Goal: Information Seeking & Learning: Learn about a topic

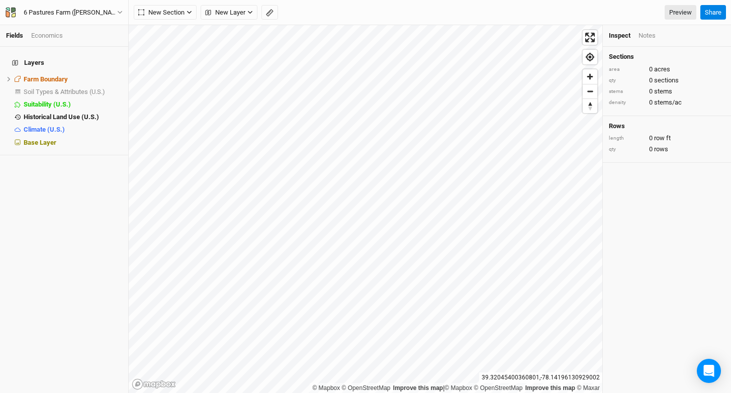
click at [89, 19] on div "6 Pastures Farm (Paul) Back Project Settings User settings Imperial Metric Keyb…" at bounding box center [64, 12] width 129 height 25
click at [79, 12] on div "6 Pastures Farm (Paul)" at bounding box center [71, 13] width 94 height 10
click at [70, 39] on button "Project Settings" at bounding box center [83, 41] width 79 height 13
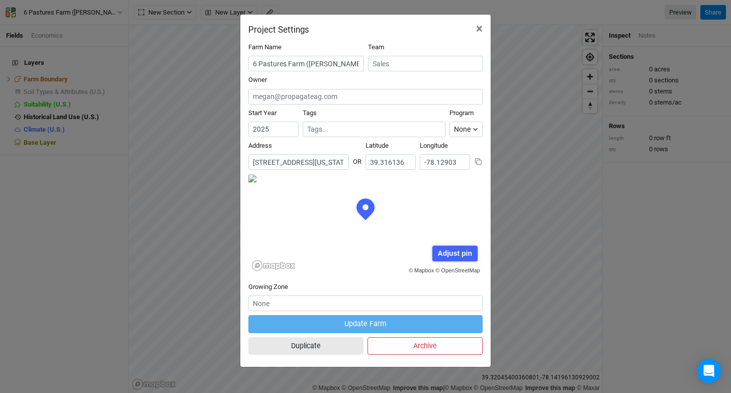
scroll to position [50, 117]
click at [305, 155] on input "300 New Six Pastures Lane, Winchester, Virginia 22603, United States" at bounding box center [298, 162] width 101 height 16
click at [482, 27] on span "×" at bounding box center [479, 29] width 7 height 14
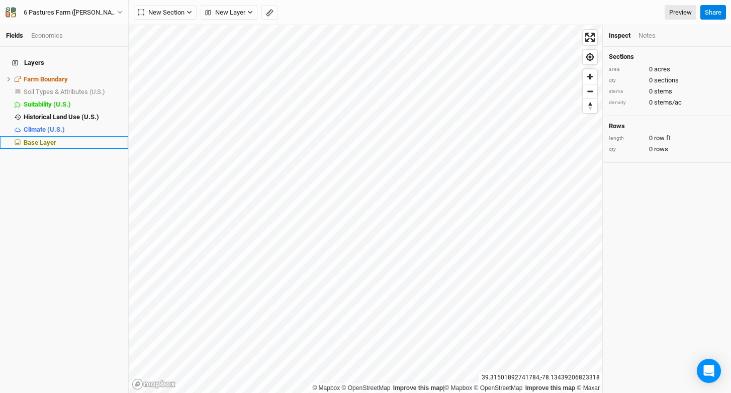
click at [53, 139] on span "Base Layer" at bounding box center [40, 143] width 33 height 8
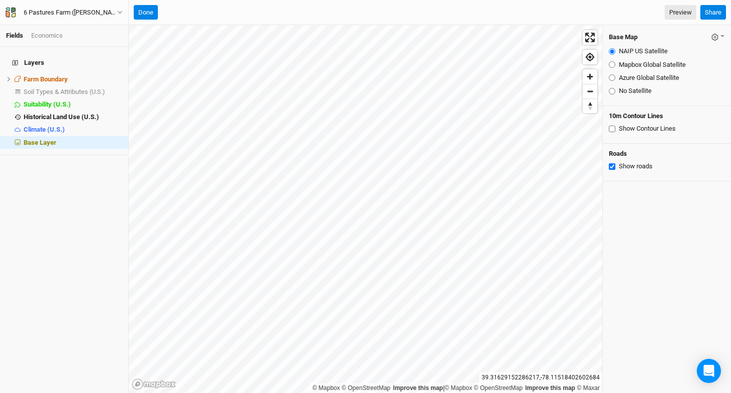
click at [643, 62] on label "Mapbox Global Satellite" at bounding box center [652, 64] width 67 height 9
click at [615, 62] on input "Mapbox Global Satellite" at bounding box center [612, 64] width 7 height 7
radio input "true"
click at [640, 78] on label "Azure Global Satellite" at bounding box center [649, 77] width 60 height 9
click at [615, 78] on input "Azure Global Satellite" at bounding box center [612, 77] width 7 height 7
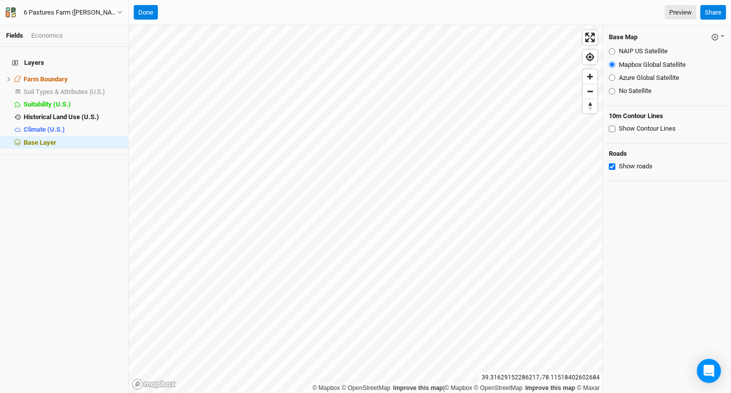
radio input "true"
click at [638, 70] on fieldset "NAIP US Satellite Mapbox Global Satellite Azure Global Satellite No Satellite" at bounding box center [667, 71] width 116 height 57
click at [638, 62] on label "Mapbox Global Satellite" at bounding box center [652, 64] width 67 height 9
click at [615, 62] on input "Mapbox Global Satellite" at bounding box center [612, 64] width 7 height 7
radio input "true"
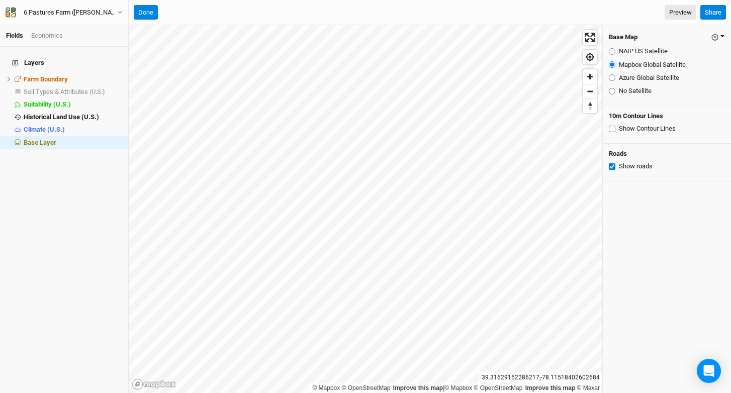
click at [711, 40] on icon "button" at bounding box center [714, 37] width 7 height 7
click at [689, 59] on button "Save as Farm Default" at bounding box center [672, 56] width 106 height 16
click at [63, 101] on span "Suitability (U.S.)" at bounding box center [47, 105] width 47 height 8
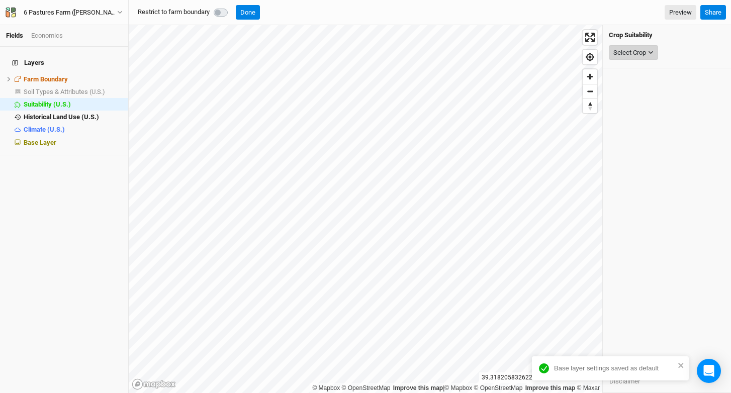
click at [643, 55] on div "Select Crop" at bounding box center [629, 53] width 33 height 10
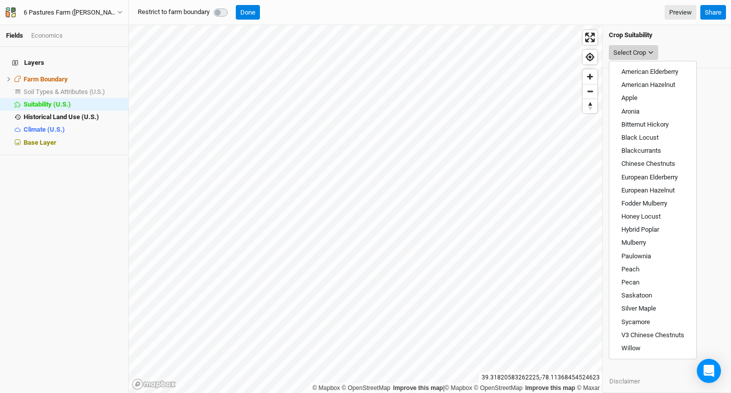
click at [649, 57] on button "Select Crop" at bounding box center [633, 52] width 49 height 15
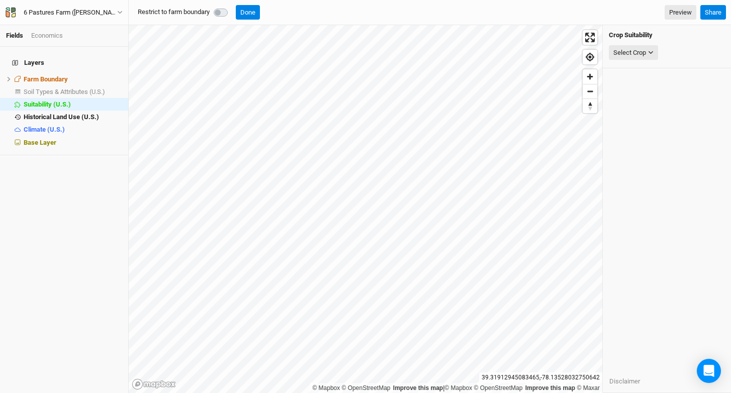
click at [224, 7] on div at bounding box center [223, 13] width 18 height 12
click at [232, 7] on label at bounding box center [232, 7] width 0 height 0
click at [649, 51] on icon "button" at bounding box center [651, 52] width 5 height 3
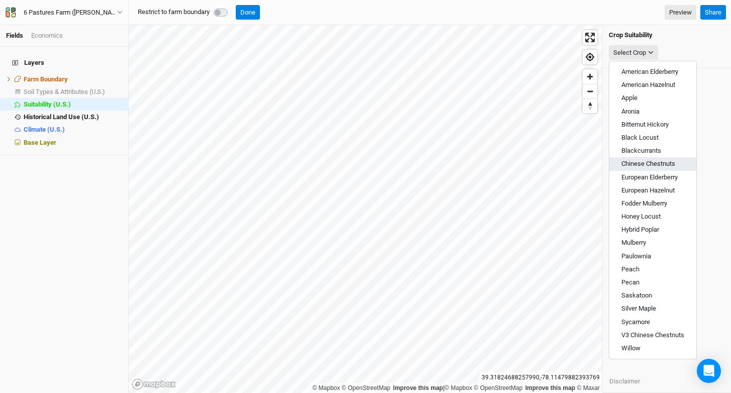
click at [664, 166] on span "Chinese Chestnuts" at bounding box center [648, 164] width 54 height 8
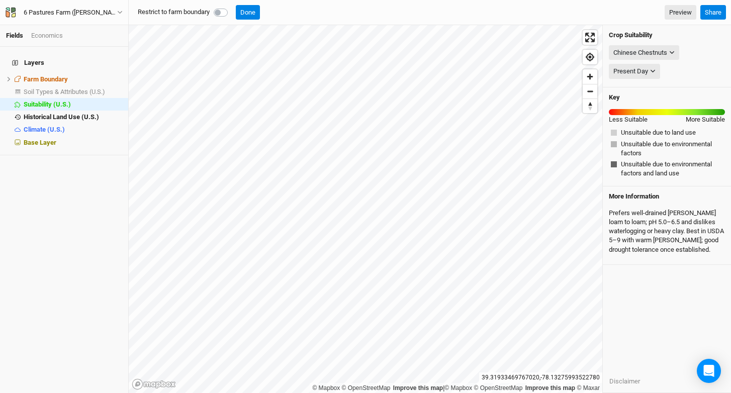
click at [232, 7] on label at bounding box center [232, 7] width 0 height 0
click at [221, 15] on input "checkbox" at bounding box center [218, 12] width 8 height 10
checkbox input "true"
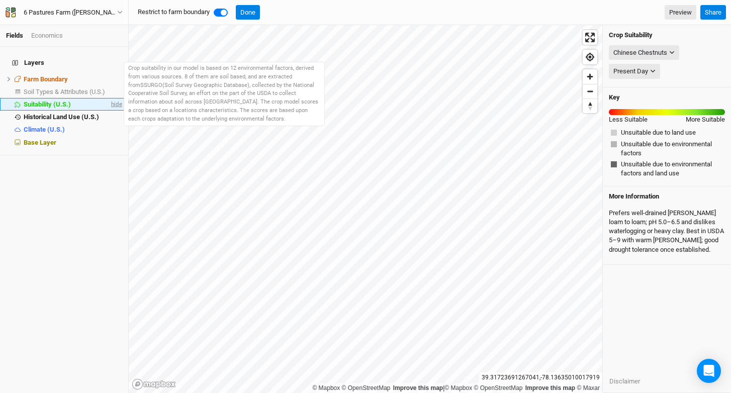
click at [109, 98] on span "hide" at bounding box center [115, 104] width 13 height 13
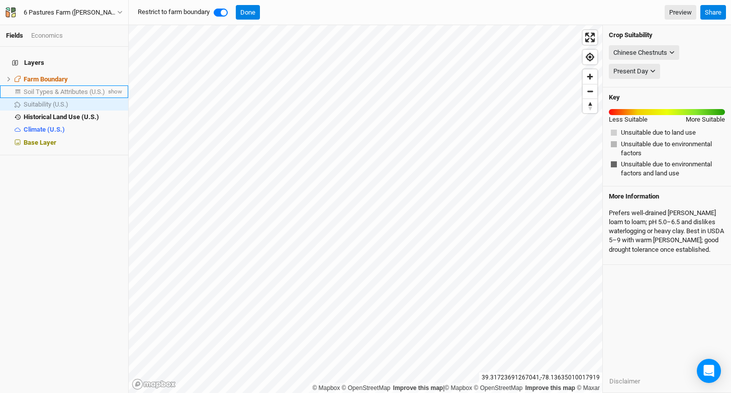
click at [89, 88] on span "Soil Types & Attributes (U.S.)" at bounding box center [64, 92] width 81 height 8
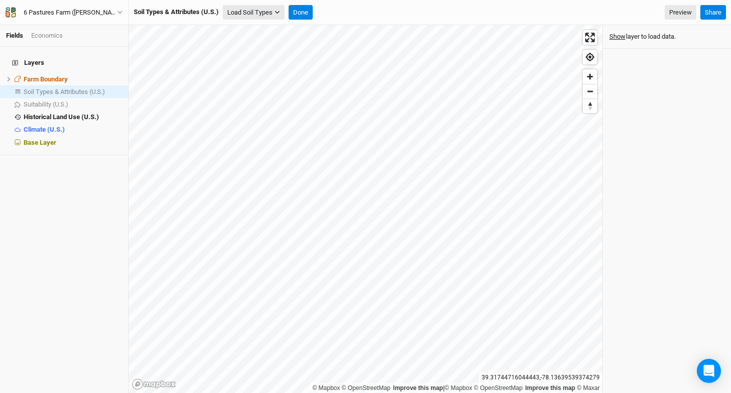
click at [256, 10] on button "Load Soil Types" at bounding box center [254, 12] width 62 height 15
click at [265, 31] on button "Load for Farm Boundary" at bounding box center [266, 30] width 84 height 13
click at [110, 86] on span "show" at bounding box center [114, 91] width 16 height 13
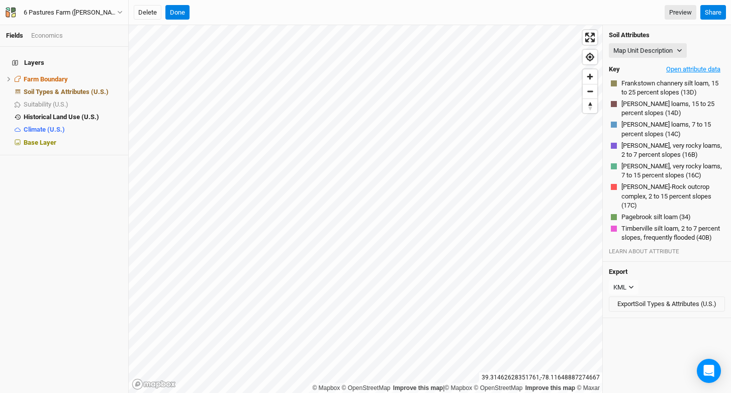
click at [691, 68] on button "Open attribute data" at bounding box center [693, 69] width 63 height 15
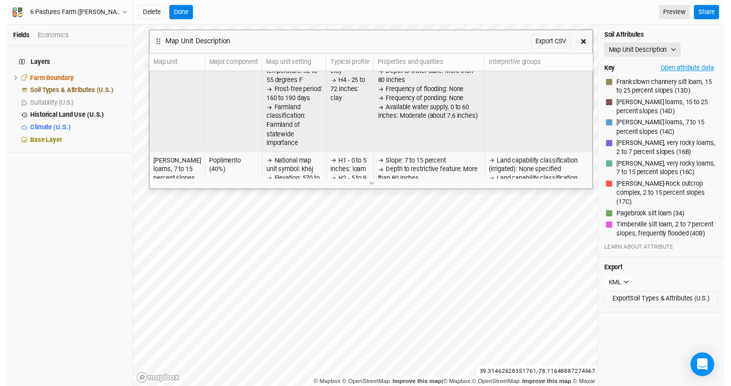
scroll to position [601, 0]
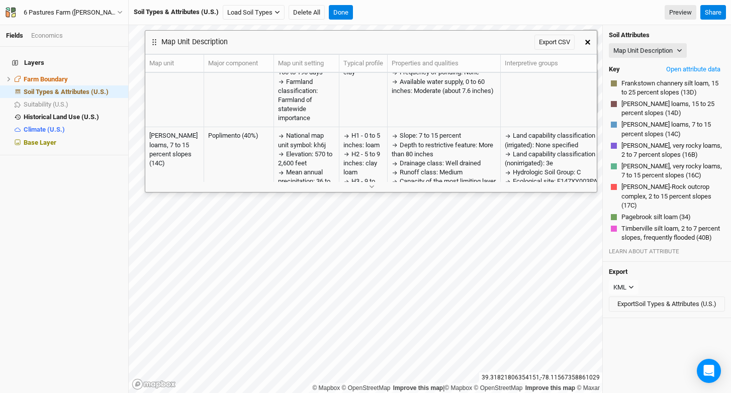
click at [591, 39] on button "button" at bounding box center [588, 42] width 18 height 18
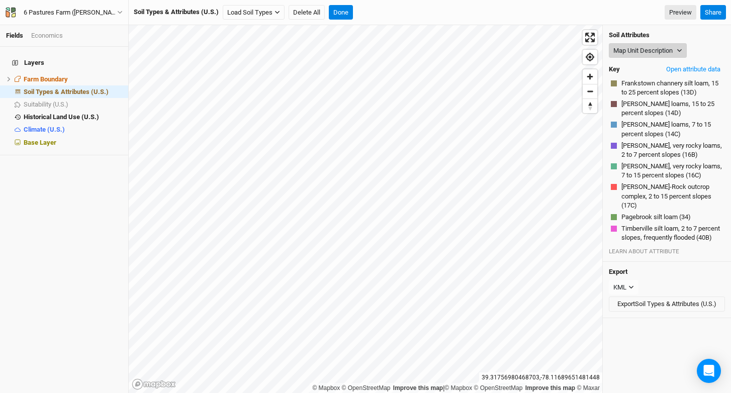
click at [631, 45] on button "Map Unit Description" at bounding box center [648, 50] width 78 height 15
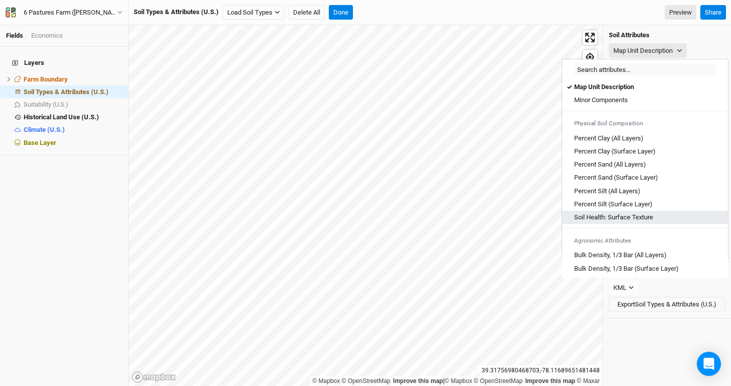
click at [660, 217] on div "Soil Health: Surface Texture" at bounding box center [645, 217] width 142 height 9
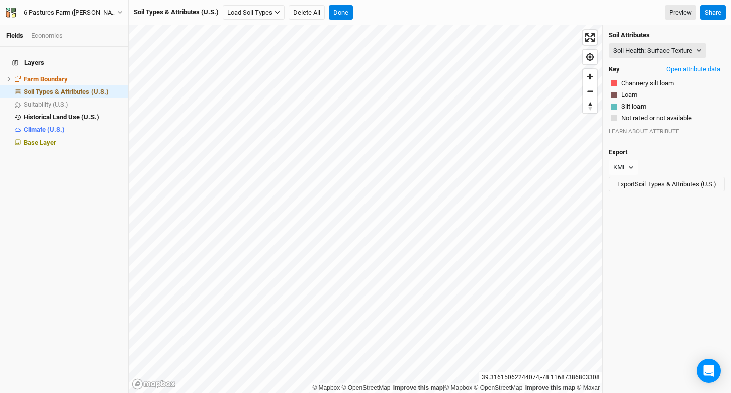
click at [623, 41] on div "Soil Attributes Soil Health: Surface Texture Map Unit Description Minor Compone…" at bounding box center [667, 83] width 128 height 117
click at [624, 47] on button "Soil Health: Surface Texture" at bounding box center [658, 50] width 98 height 15
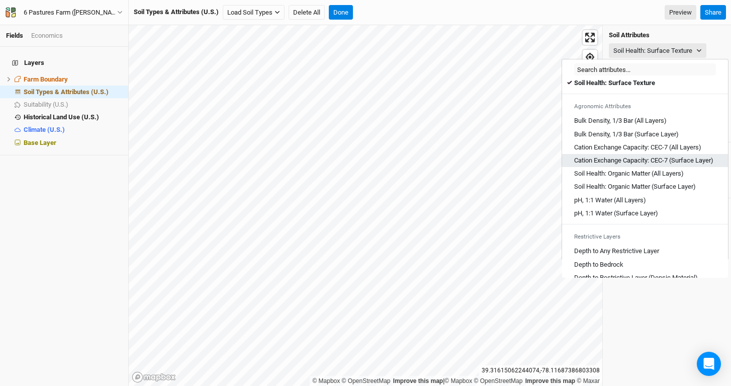
scroll to position [137, 0]
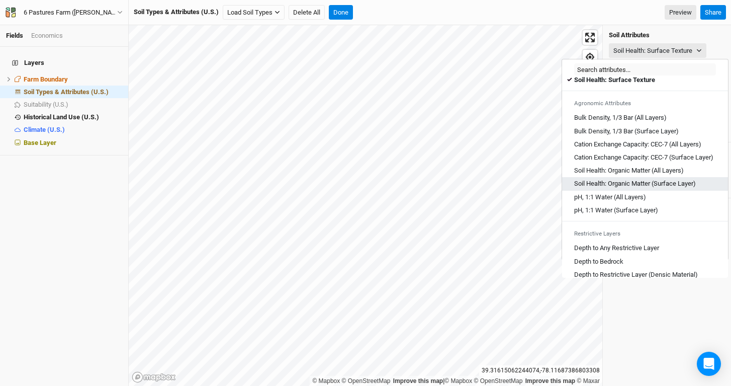
click at [665, 188] on Layer\) "Soil Health: Organic Matter (Surface Layer)" at bounding box center [635, 183] width 122 height 9
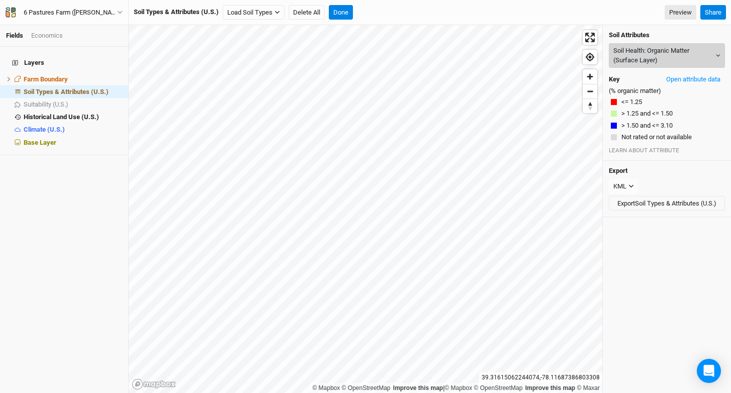
click at [643, 57] on button "Soil Health: Organic Matter (Surface Layer)" at bounding box center [667, 55] width 116 height 25
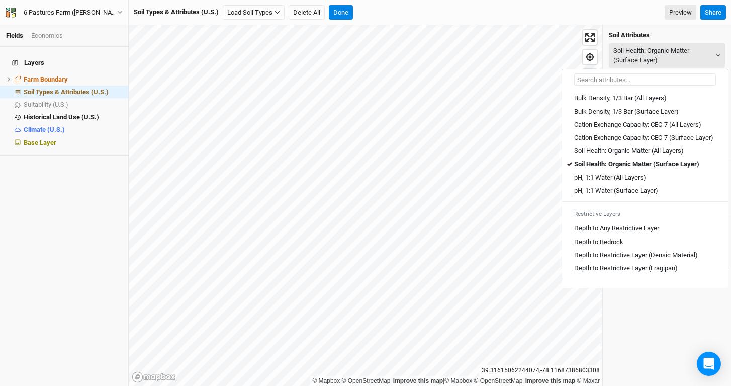
scroll to position [181, 0]
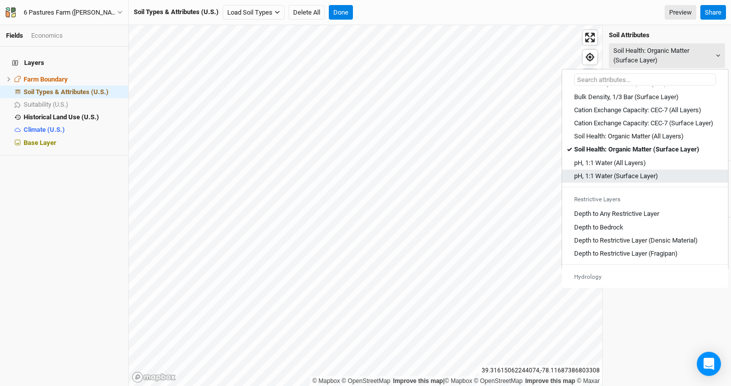
click at [629, 180] on Layer\) "pH, 1:1 Water (Surface Layer)" at bounding box center [616, 175] width 84 height 9
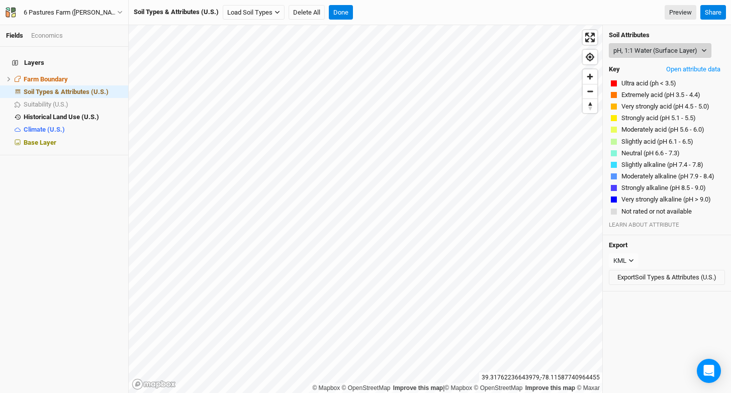
click at [638, 47] on button "pH, 1:1 Water (Surface Layer)" at bounding box center [660, 50] width 103 height 15
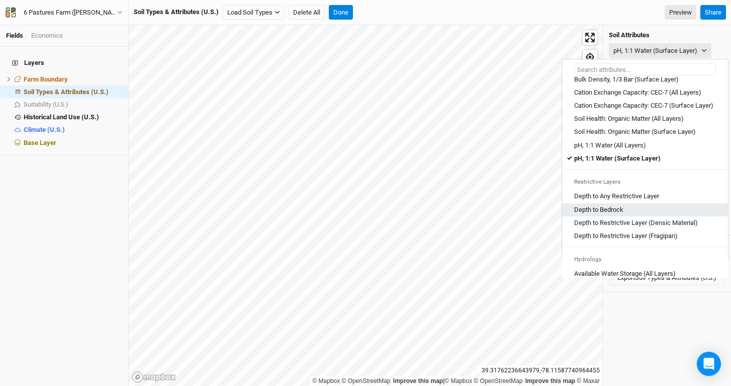
scroll to position [224, 0]
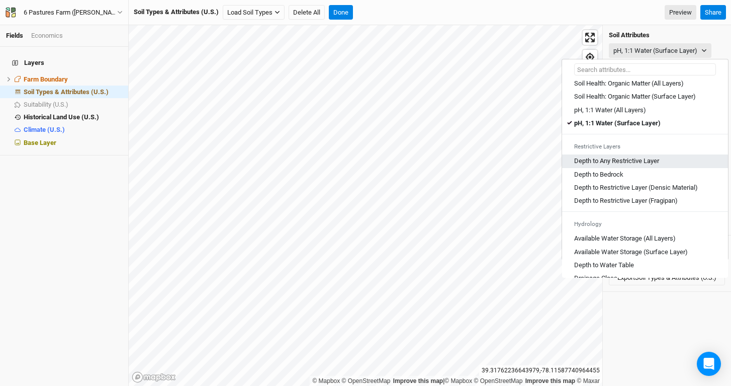
click at [657, 165] on Layer "Depth to Any Restrictive Layer" at bounding box center [616, 160] width 85 height 9
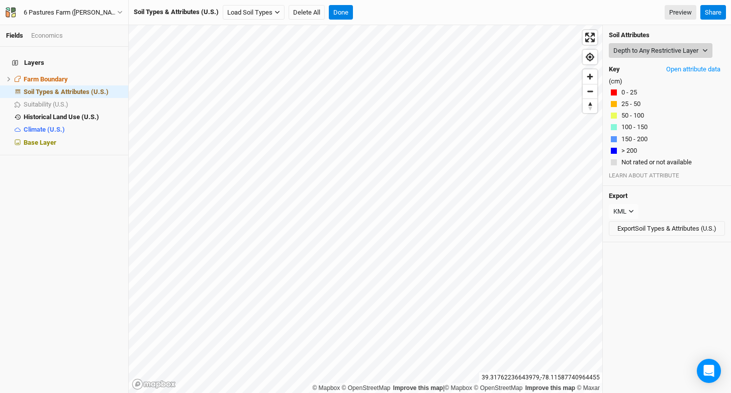
click at [653, 48] on button "Depth to Any Restrictive Layer" at bounding box center [661, 50] width 104 height 15
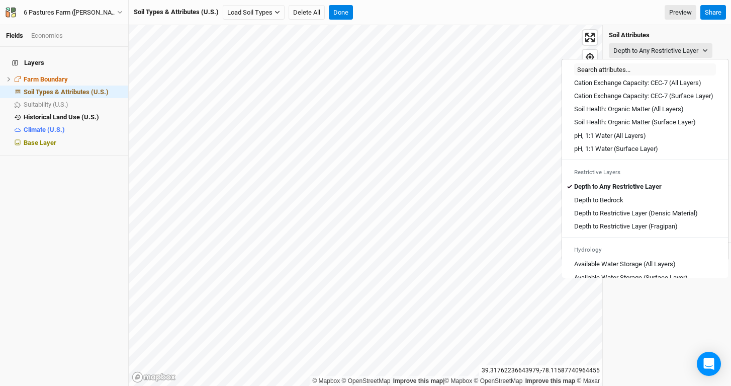
scroll to position [210, 0]
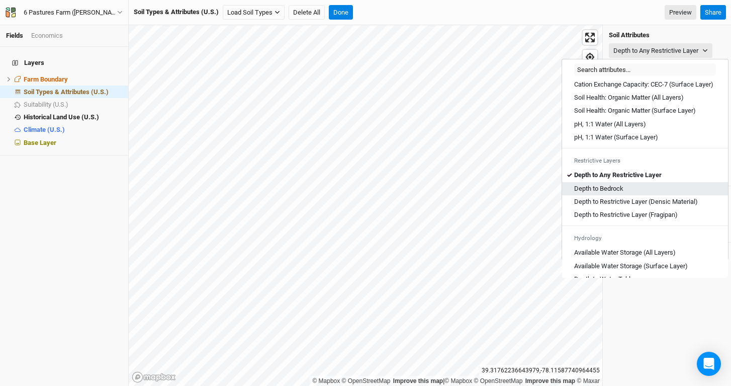
click at [633, 195] on link "Depth to Bedrock" at bounding box center [645, 188] width 166 height 13
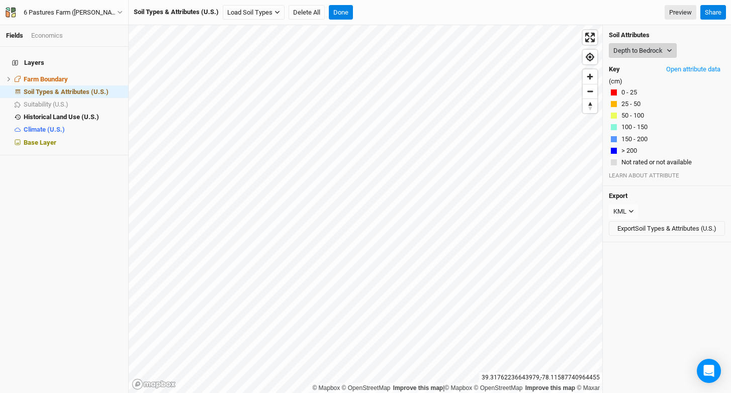
click at [649, 49] on button "Depth to Bedrock" at bounding box center [643, 50] width 68 height 15
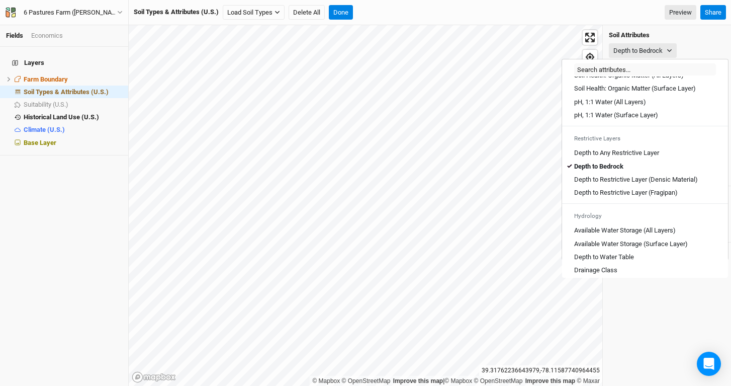
scroll to position [236, 0]
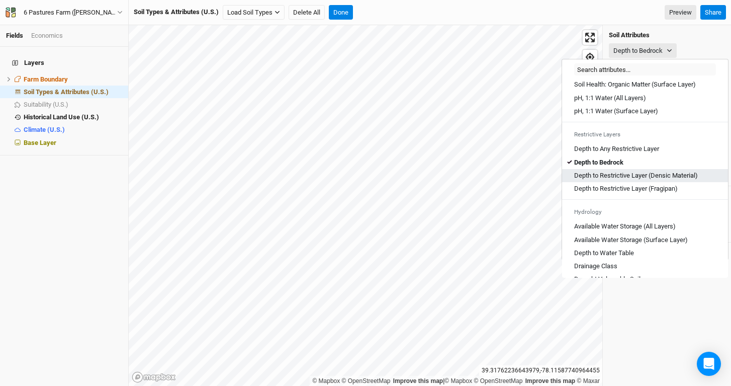
click at [664, 180] on Material\) "Depth to Restrictive Layer (Densic Material)" at bounding box center [636, 175] width 124 height 9
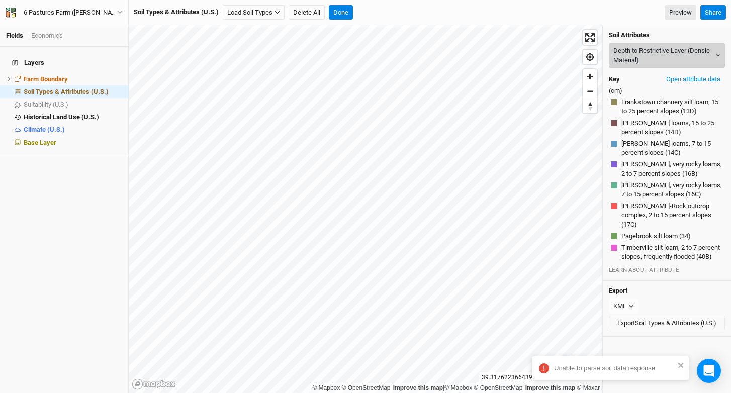
click at [654, 60] on button "Depth to Restrictive Layer (Densic Material)" at bounding box center [667, 55] width 116 height 25
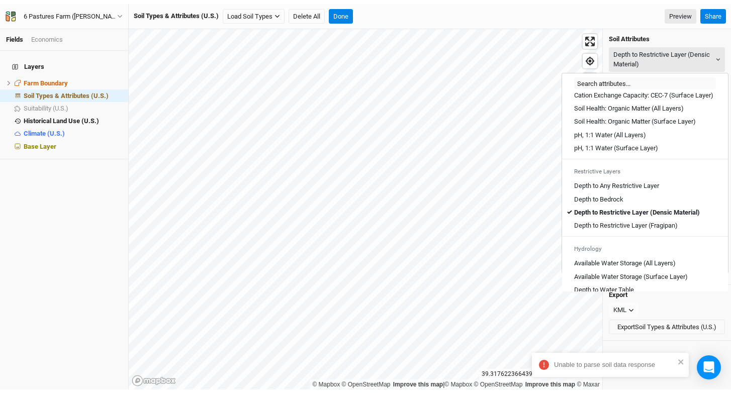
scroll to position [214, 0]
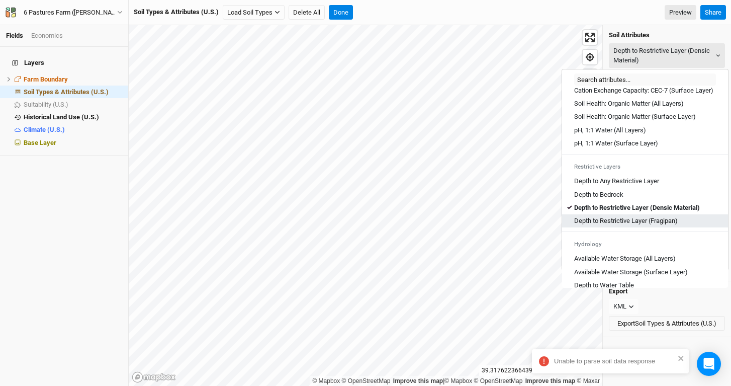
click at [653, 223] on link "Depth to Restrictive Layer (Fragipan)" at bounding box center [645, 220] width 166 height 13
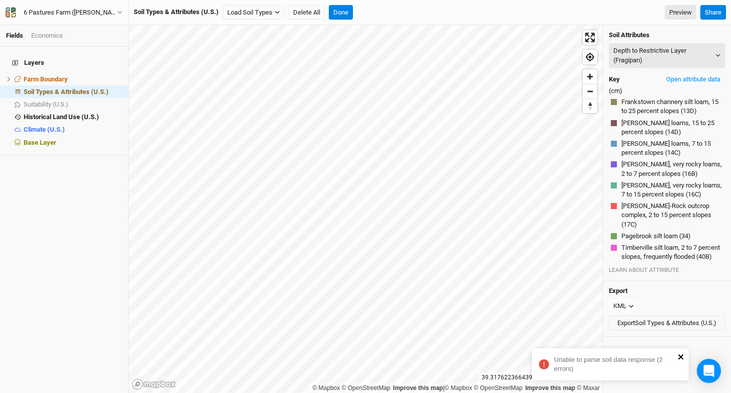
click at [684, 354] on icon "close" at bounding box center [681, 357] width 7 height 8
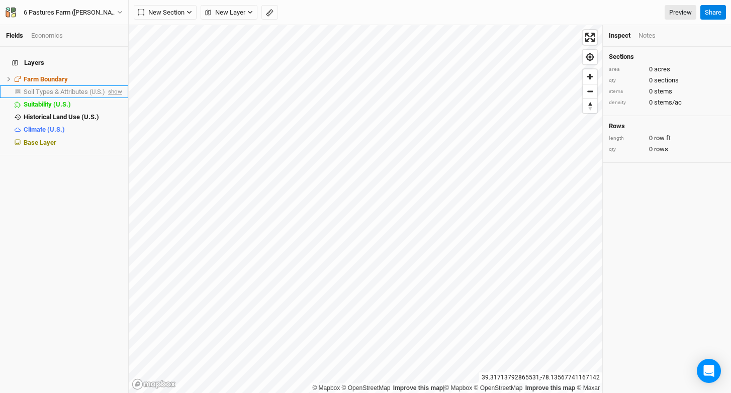
click at [114, 85] on span "show" at bounding box center [114, 91] width 16 height 13
click at [95, 90] on li "Soil Types & Attributes (U.S.) hide" at bounding box center [64, 91] width 128 height 13
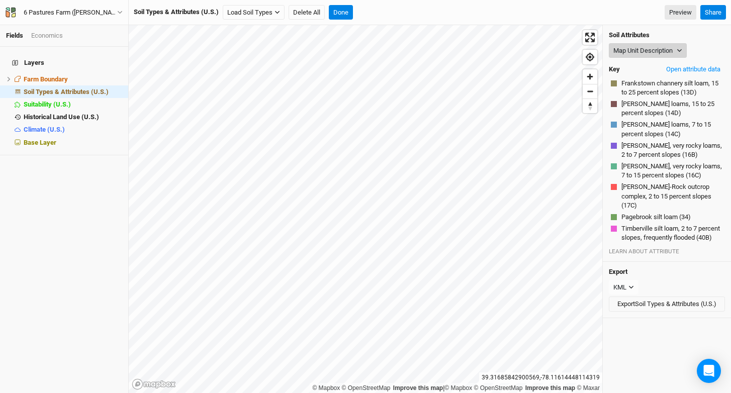
click at [659, 49] on button "Map Unit Description" at bounding box center [648, 50] width 78 height 15
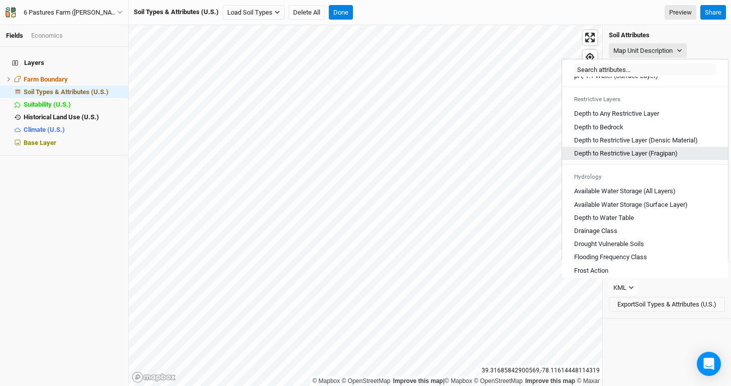
scroll to position [272, 0]
click at [664, 157] on \(Fragipan\) "Depth to Restrictive Layer (Fragipan)" at bounding box center [626, 152] width 104 height 9
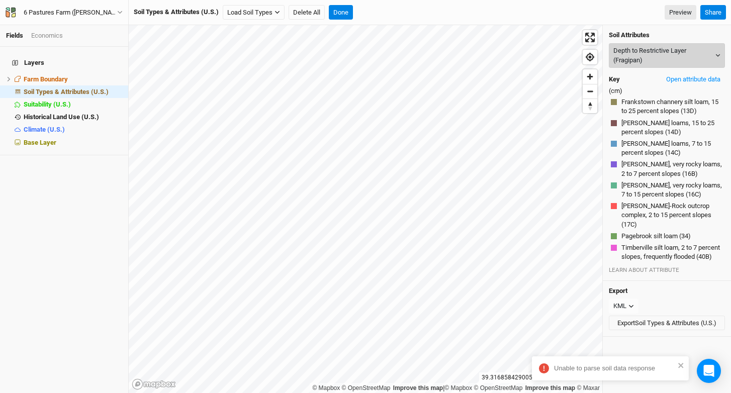
click at [644, 55] on button "Depth to Restrictive Layer (Fragipan)" at bounding box center [667, 55] width 116 height 25
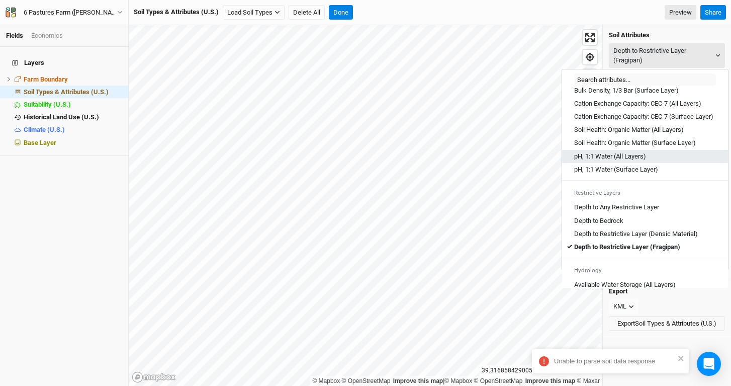
scroll to position [188, 0]
click at [305, 11] on button "Delete All" at bounding box center [307, 12] width 36 height 15
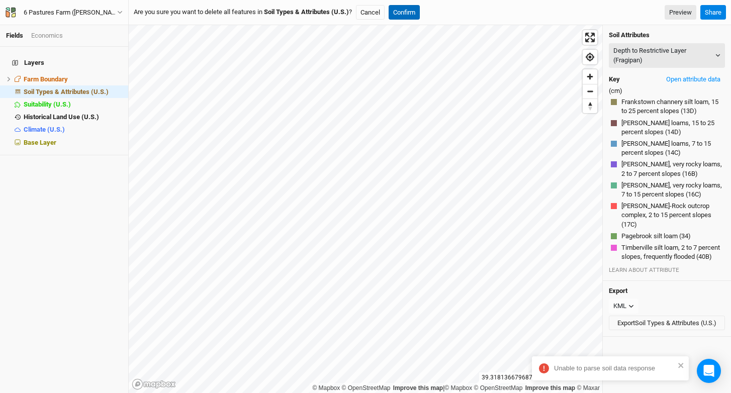
click at [408, 14] on button "Confirm" at bounding box center [404, 12] width 31 height 15
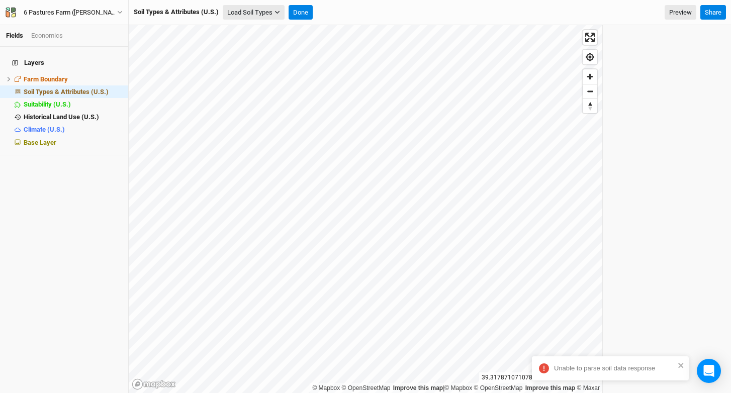
click at [259, 14] on button "Load Soil Types" at bounding box center [254, 12] width 62 height 15
click at [270, 32] on button "Load for Farm Boundary" at bounding box center [266, 30] width 84 height 13
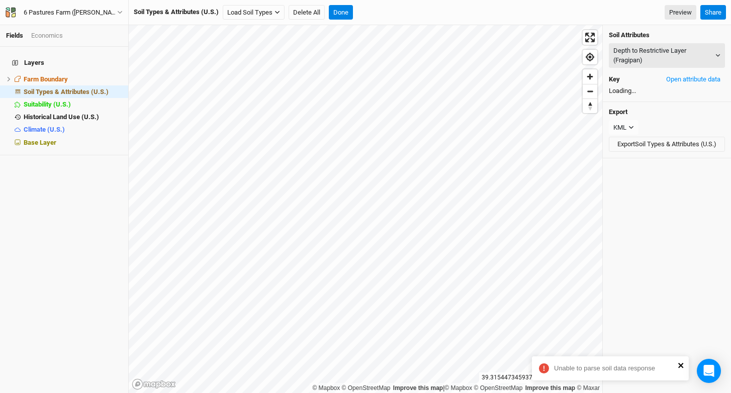
click at [683, 364] on icon "close" at bounding box center [681, 365] width 7 height 8
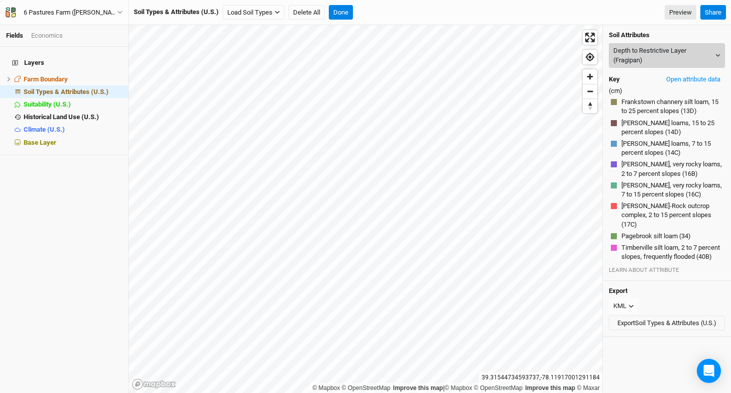
click at [660, 60] on button "Depth to Restrictive Layer (Fragipan)" at bounding box center [667, 55] width 116 height 25
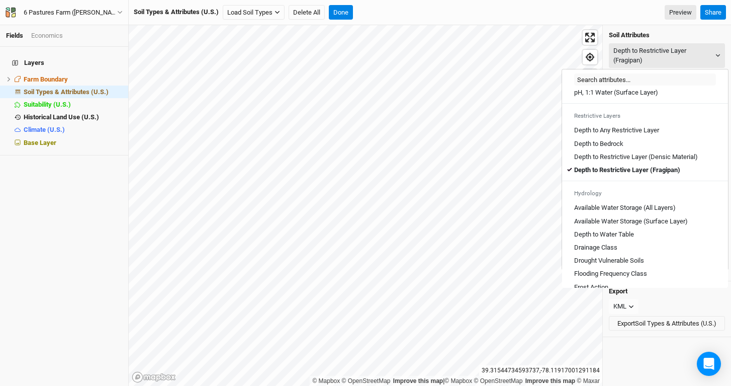
scroll to position [272, 0]
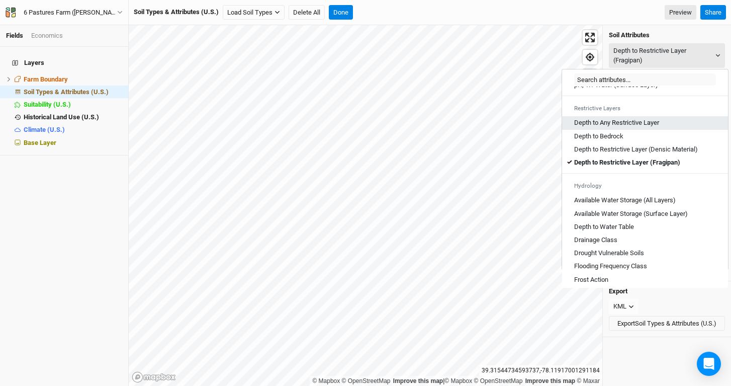
click at [632, 127] on Layer "Depth to Any Restrictive Layer" at bounding box center [616, 122] width 85 height 9
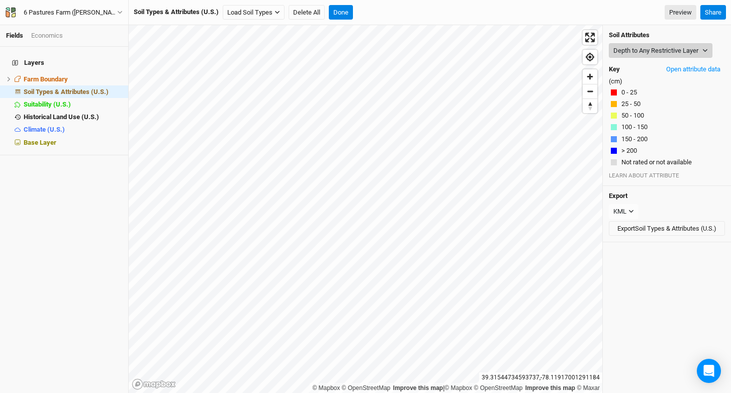
click at [658, 50] on button "Depth to Any Restrictive Layer" at bounding box center [661, 50] width 104 height 15
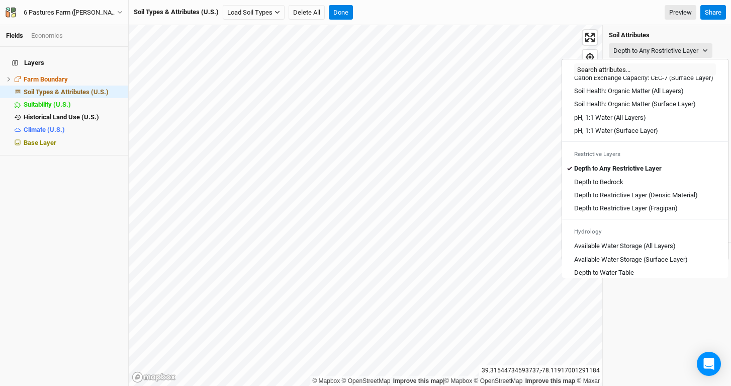
scroll to position [223, 0]
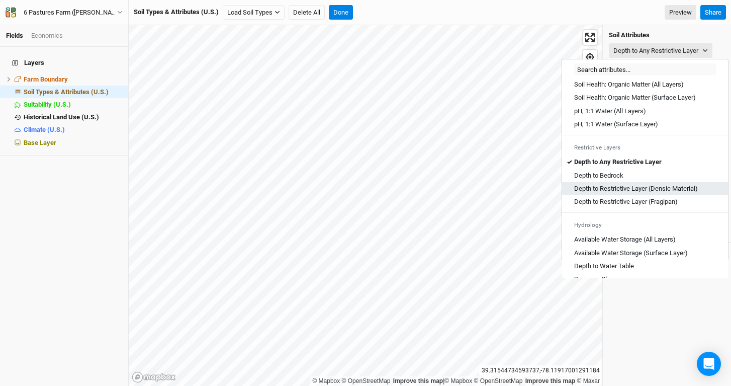
click at [626, 193] on Material\) "Depth to Restrictive Layer (Densic Material)" at bounding box center [636, 188] width 124 height 9
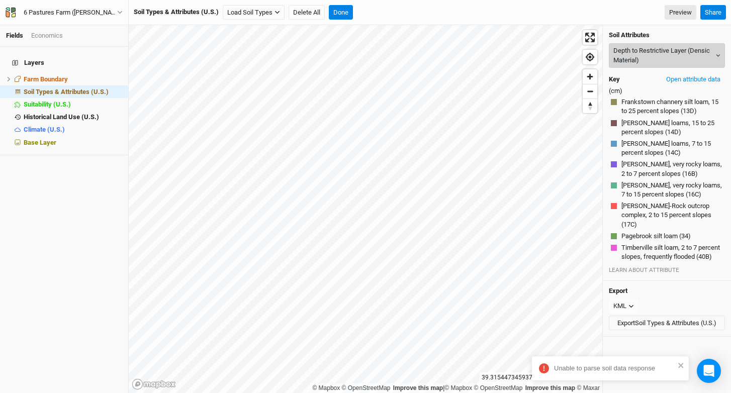
click at [647, 47] on button "Depth to Restrictive Layer (Densic Material)" at bounding box center [667, 55] width 116 height 25
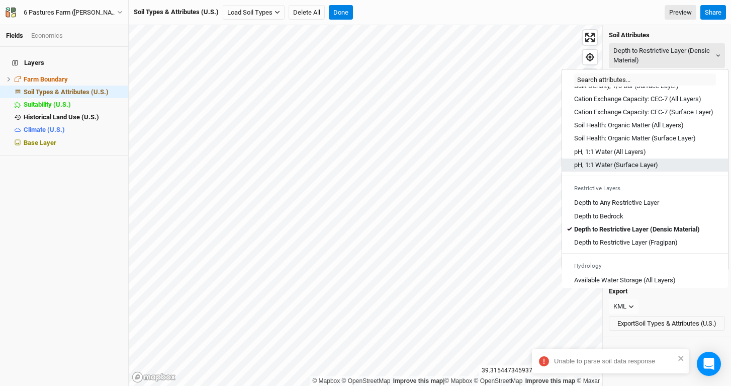
scroll to position [215, 0]
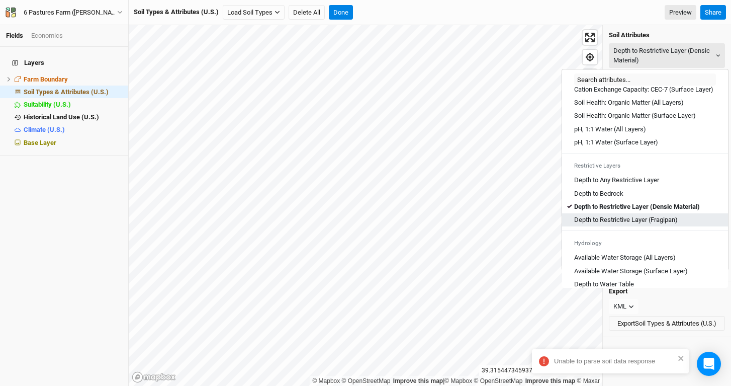
click at [630, 224] on \(Fragipan\) "Depth to Restrictive Layer (Fragipan)" at bounding box center [626, 219] width 104 height 9
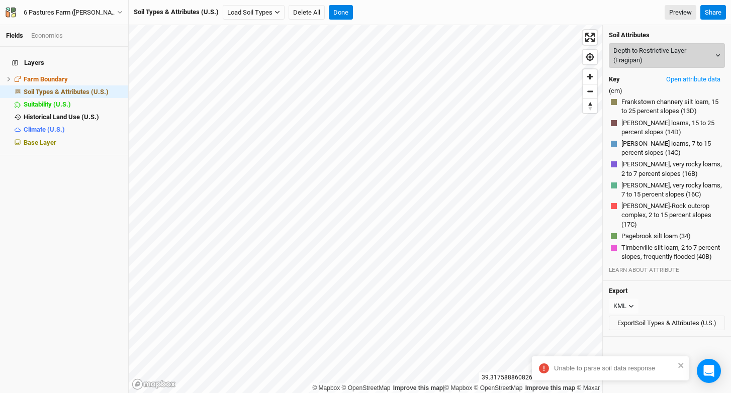
click at [654, 54] on button "Depth to Restrictive Layer (Fragipan)" at bounding box center [667, 55] width 116 height 25
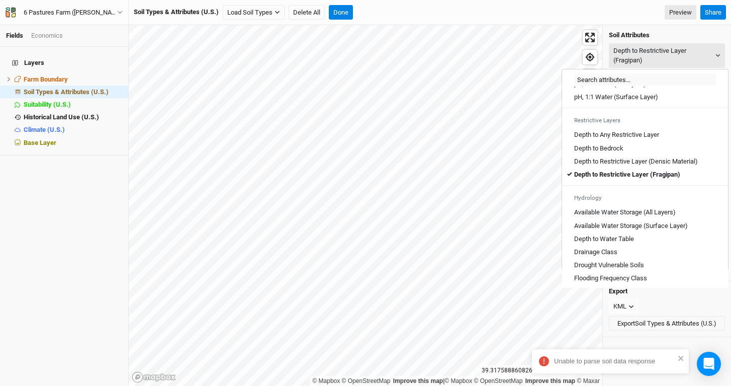
scroll to position [271, 0]
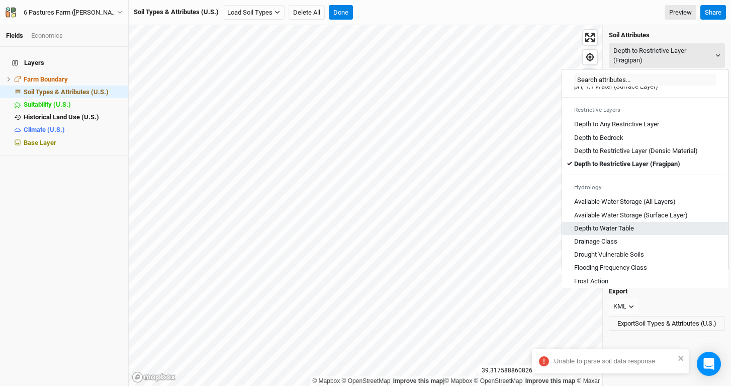
click at [639, 233] on div "Depth to Water Table" at bounding box center [645, 228] width 142 height 9
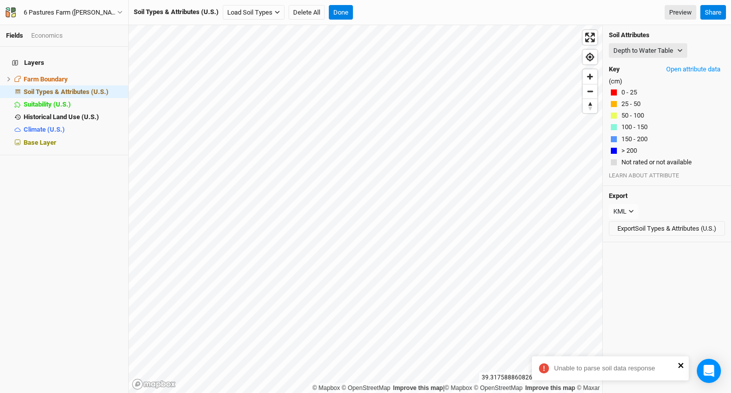
click at [681, 366] on icon "close" at bounding box center [680, 365] width 5 height 5
click at [650, 47] on button "Depth to Water Table" at bounding box center [648, 50] width 78 height 15
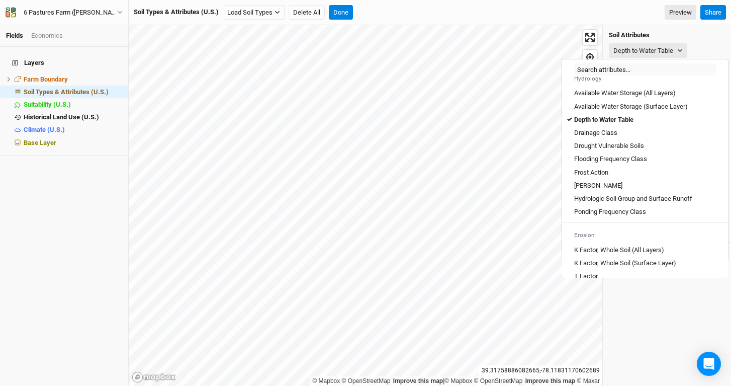
scroll to position [375, 0]
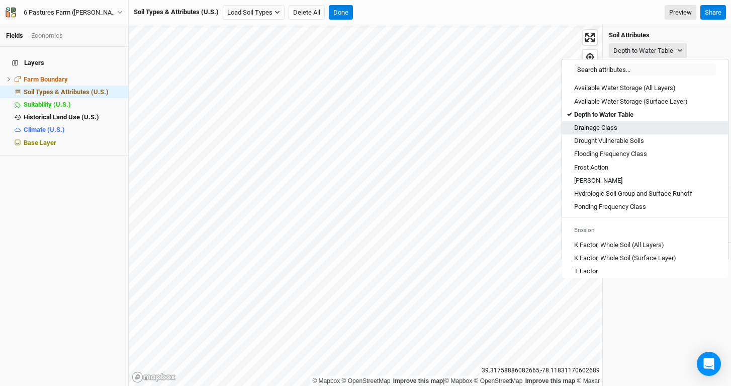
click at [622, 132] on div "Drainage Class" at bounding box center [645, 127] width 142 height 9
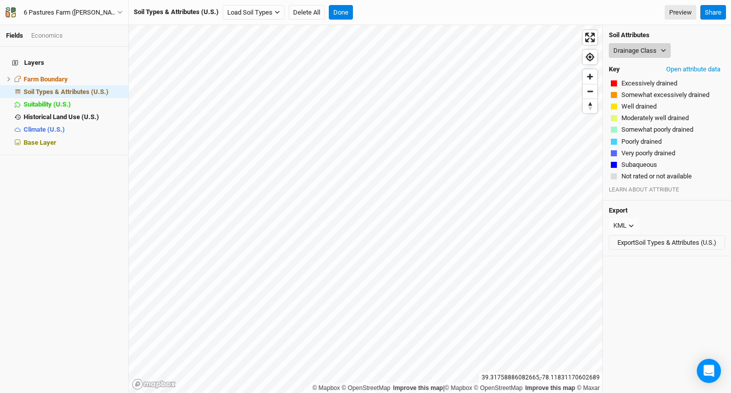
click at [649, 44] on button "Drainage Class" at bounding box center [640, 50] width 62 height 15
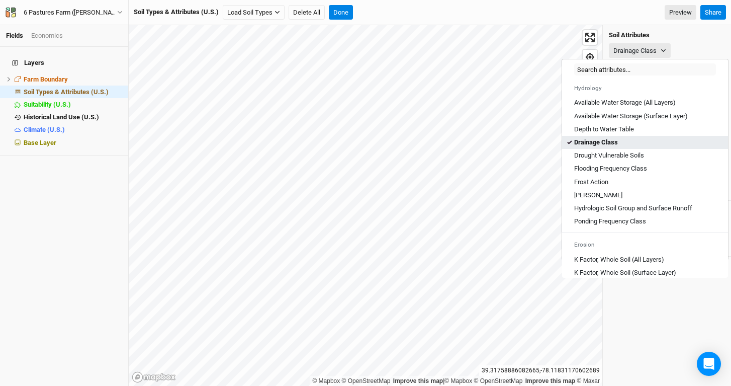
scroll to position [369, 0]
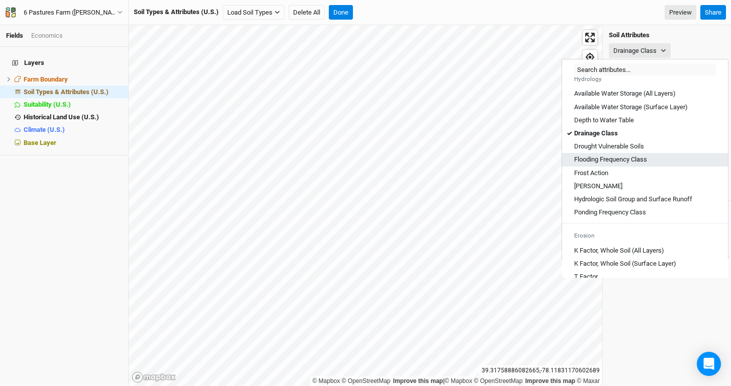
click at [680, 164] on div "Flooding Frequency Class" at bounding box center [645, 159] width 142 height 9
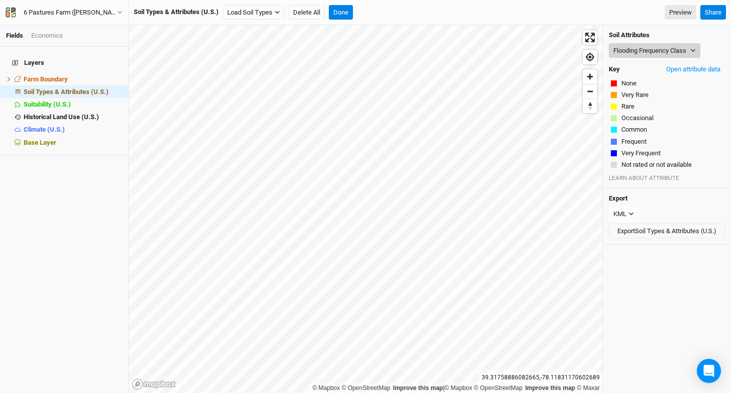
click at [653, 50] on button "Flooding Frequency Class" at bounding box center [654, 50] width 91 height 15
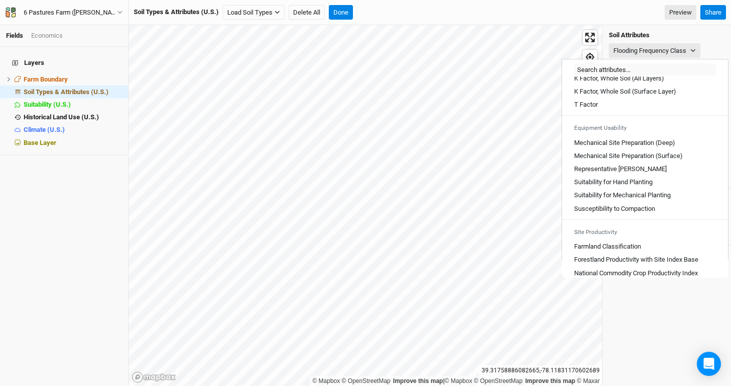
scroll to position [553, 0]
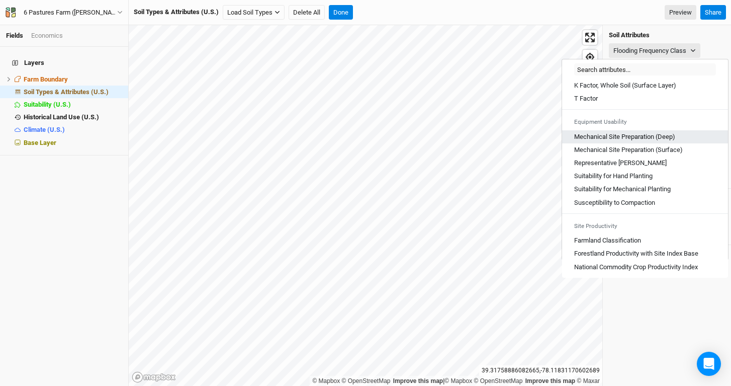
click at [667, 136] on \(Deep\) "Mechanical Site Preparation (Deep)" at bounding box center [624, 136] width 101 height 9
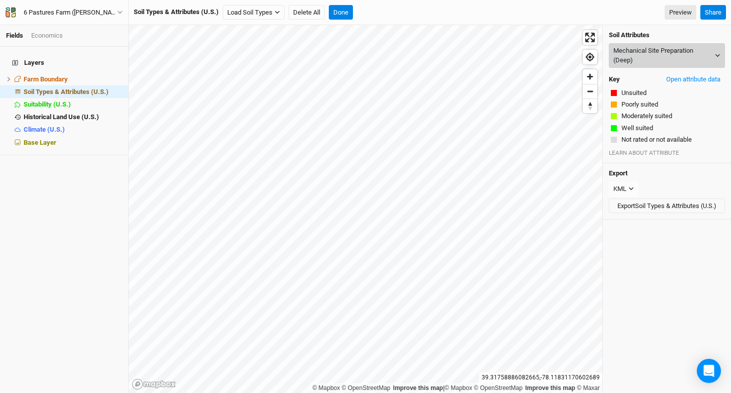
click at [662, 56] on button "Mechanical Site Preparation (Deep)" at bounding box center [667, 55] width 116 height 25
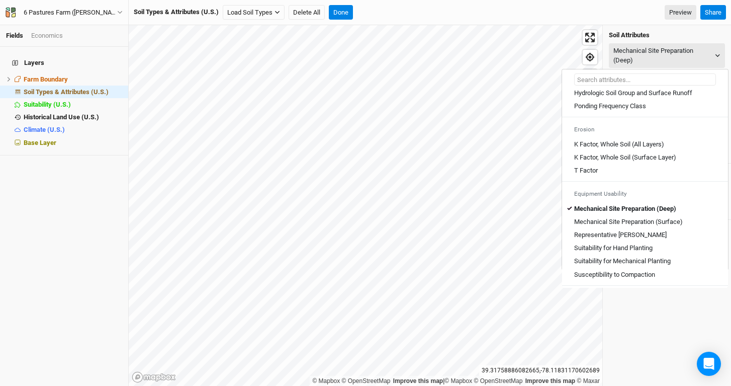
scroll to position [486, 0]
click at [673, 225] on \(Surface\) "Mechanical Site Preparation (Surface)" at bounding box center [628, 220] width 109 height 9
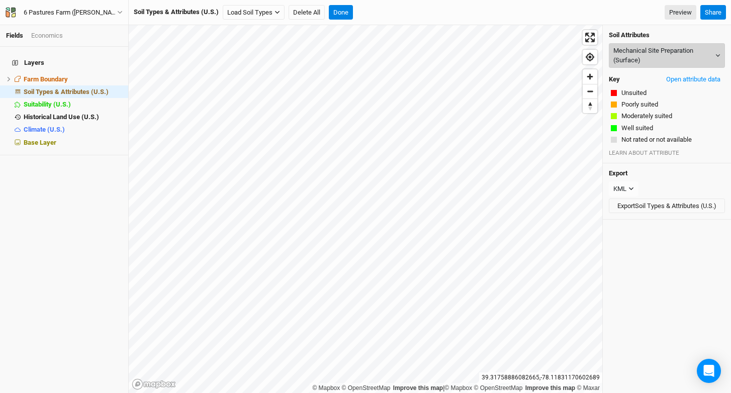
click at [651, 55] on button "Mechanical Site Preparation (Surface)" at bounding box center [667, 55] width 116 height 25
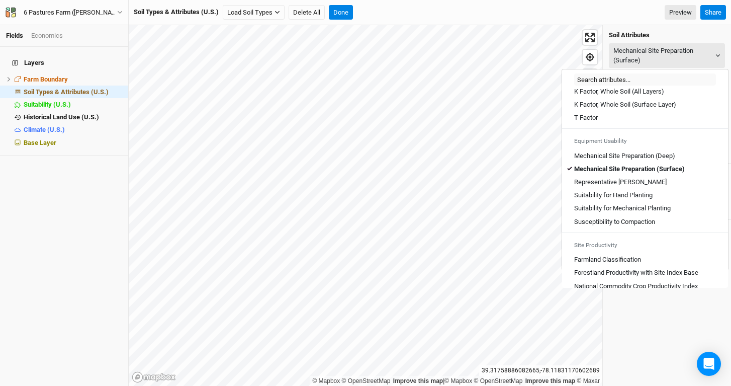
scroll to position [556, 0]
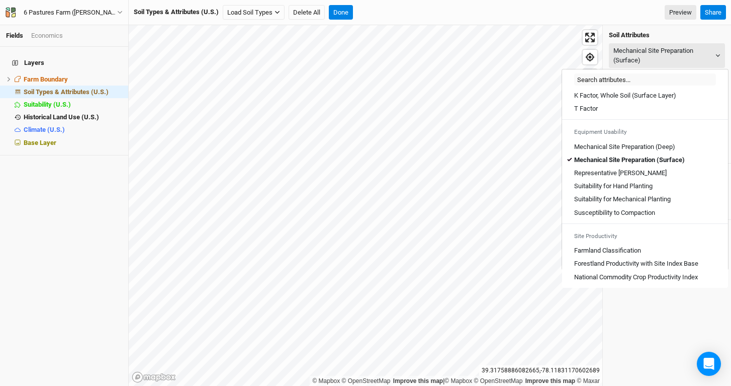
click at [690, 175] on div "Representative Slope" at bounding box center [645, 172] width 142 height 9
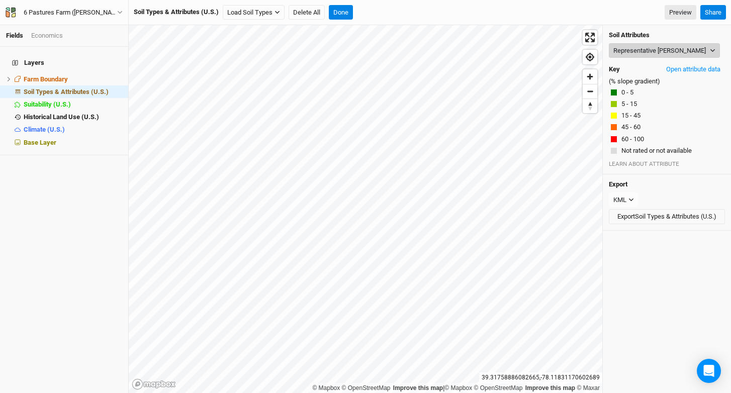
click at [651, 52] on button "Representative Slope" at bounding box center [664, 50] width 111 height 15
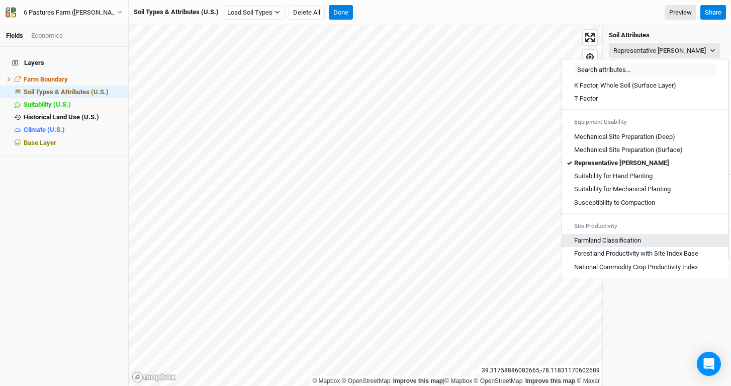
click at [652, 237] on div "Farmland Classification" at bounding box center [645, 240] width 142 height 9
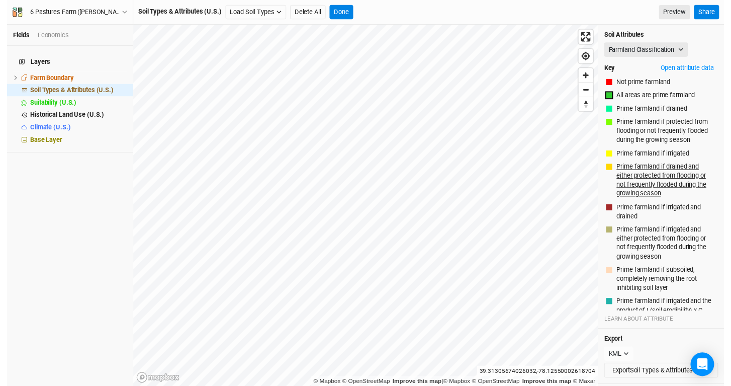
scroll to position [216, 0]
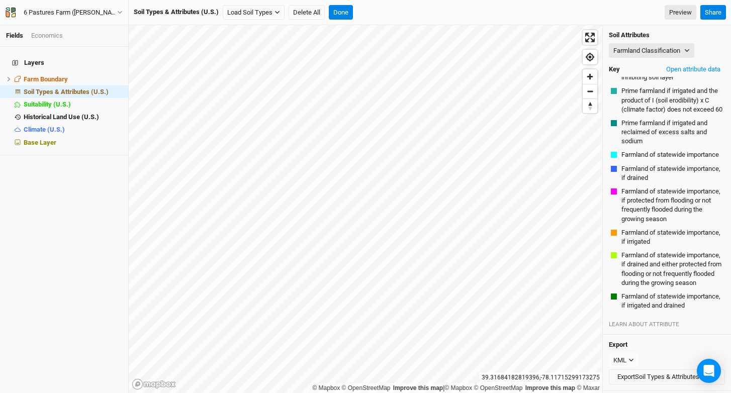
click at [638, 42] on div "Soil Attributes Farmland Classification Map Unit Description Minor Components P…" at bounding box center [667, 180] width 128 height 310
click at [649, 48] on button "Farmland Classification" at bounding box center [651, 50] width 85 height 15
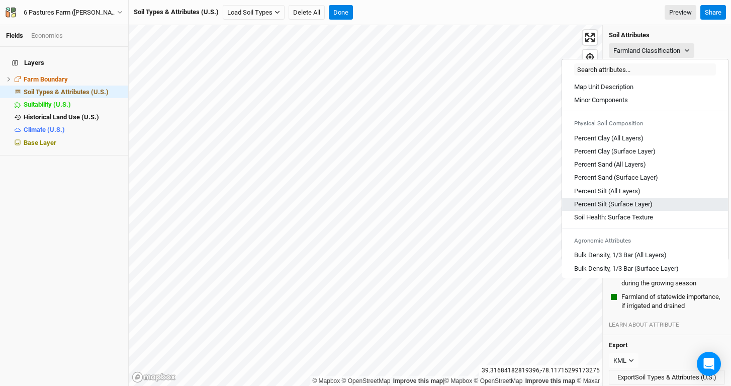
scroll to position [556, 0]
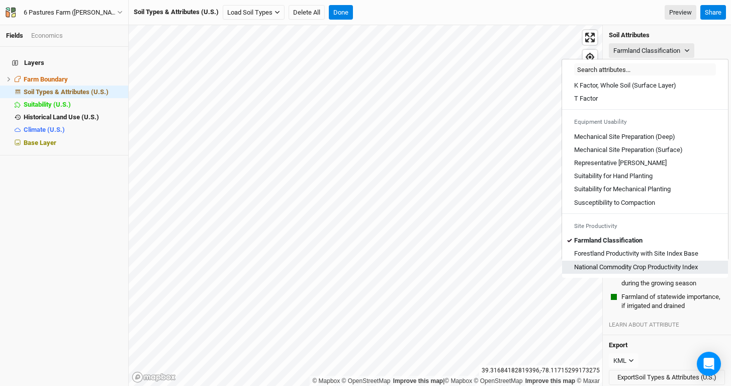
click at [640, 270] on Index "National Commodity Crop Productivity Index" at bounding box center [636, 266] width 124 height 9
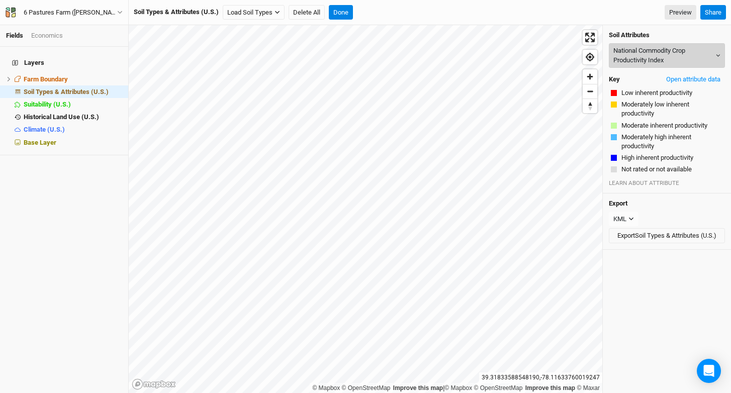
click at [633, 48] on button "National Commodity Crop Productivity Index" at bounding box center [667, 55] width 116 height 25
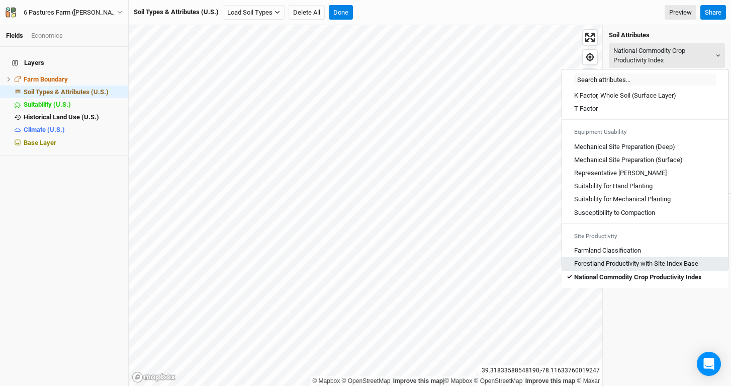
click at [627, 261] on Base "Forestland Productivity with Site Index Base" at bounding box center [636, 263] width 124 height 9
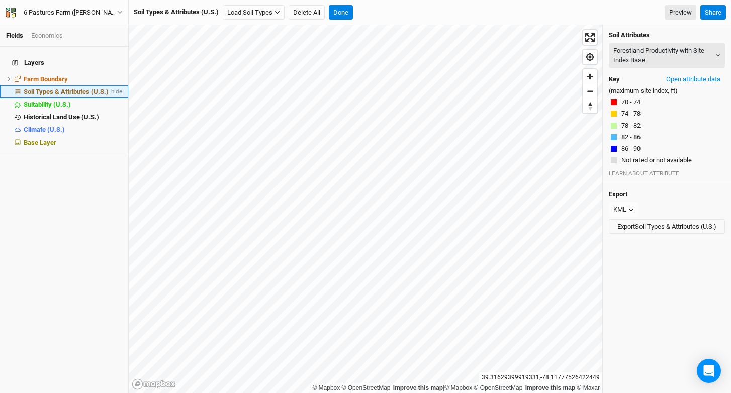
click at [109, 86] on span "hide" at bounding box center [115, 91] width 13 height 13
click at [109, 85] on span "show" at bounding box center [114, 91] width 16 height 13
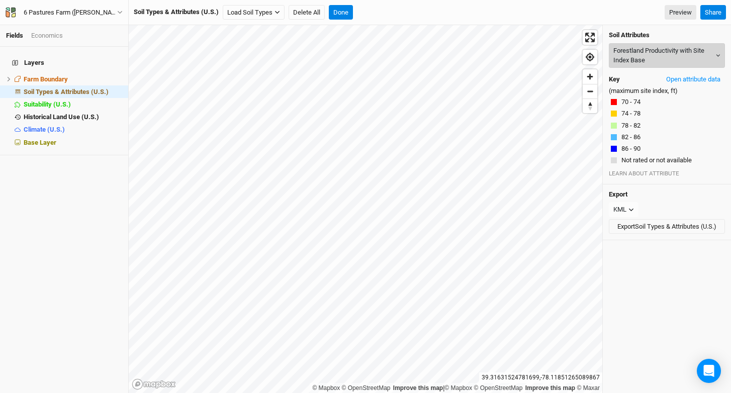
click at [675, 59] on button "Forestland Productivity with Site Index Base" at bounding box center [667, 55] width 116 height 25
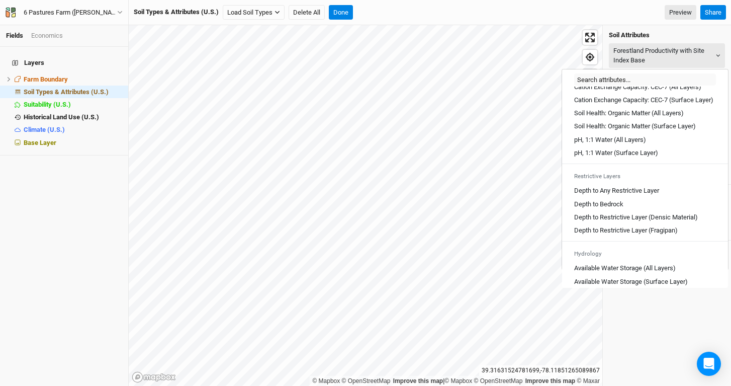
scroll to position [214, 0]
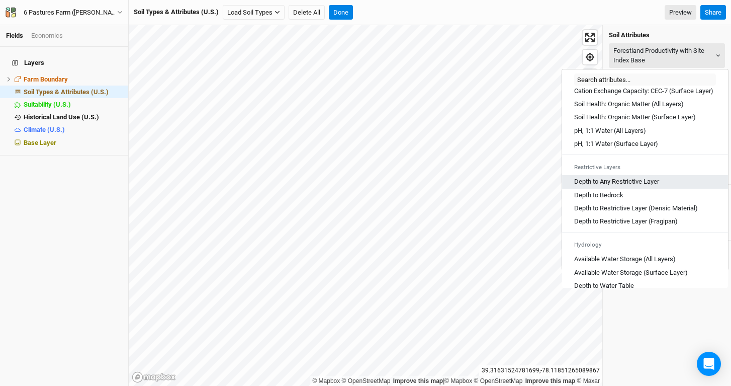
click at [655, 186] on Layer "Depth to Any Restrictive Layer" at bounding box center [616, 181] width 85 height 9
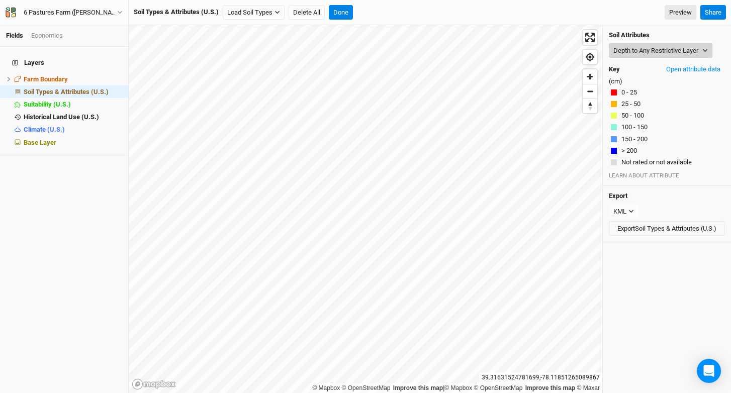
click at [663, 47] on button "Depth to Any Restrictive Layer" at bounding box center [661, 50] width 104 height 15
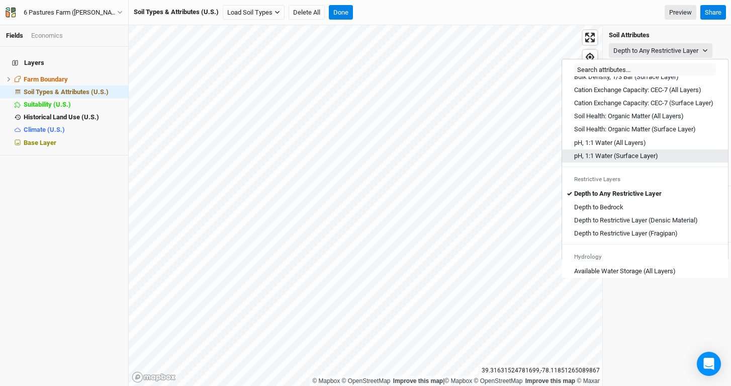
scroll to position [191, 0]
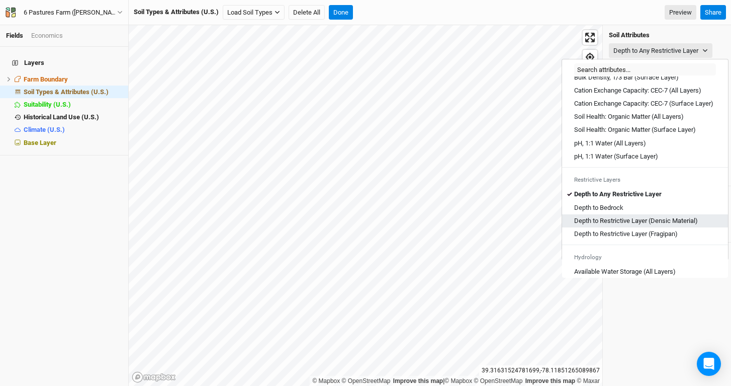
click at [663, 225] on Material\) "Depth to Restrictive Layer (Densic Material)" at bounding box center [636, 220] width 124 height 9
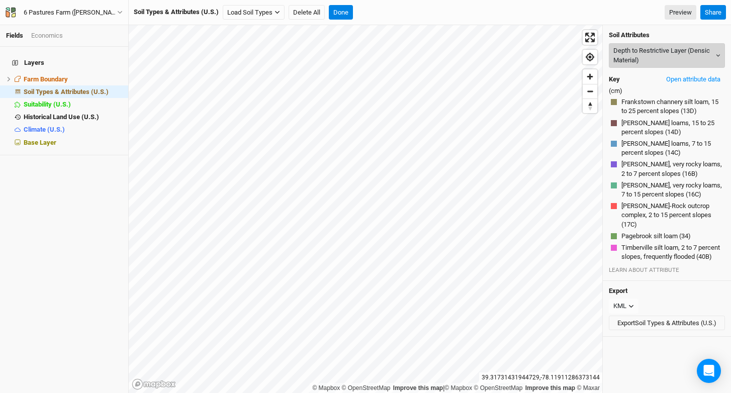
click at [668, 56] on button "Depth to Restrictive Layer (Densic Material)" at bounding box center [667, 55] width 116 height 25
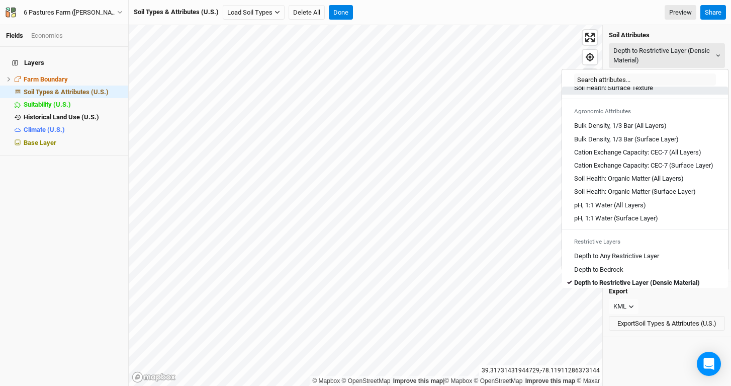
scroll to position [226, 0]
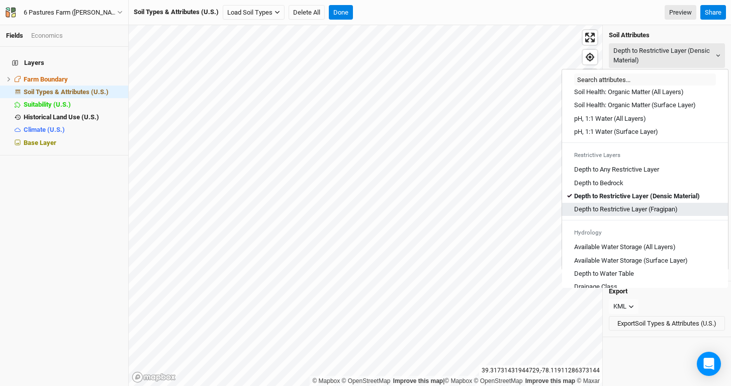
click at [658, 216] on link "Depth to Restrictive Layer (Fragipan)" at bounding box center [645, 209] width 166 height 13
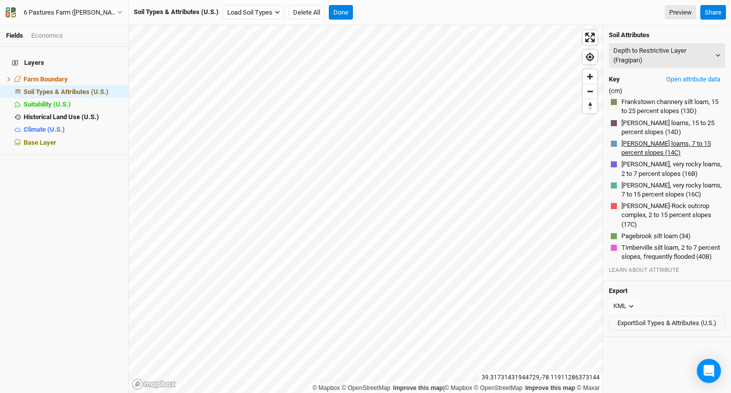
click at [670, 143] on button "Frederick-Poplimento loams, 7 to 15 percent slopes (14C)" at bounding box center [672, 148] width 102 height 19
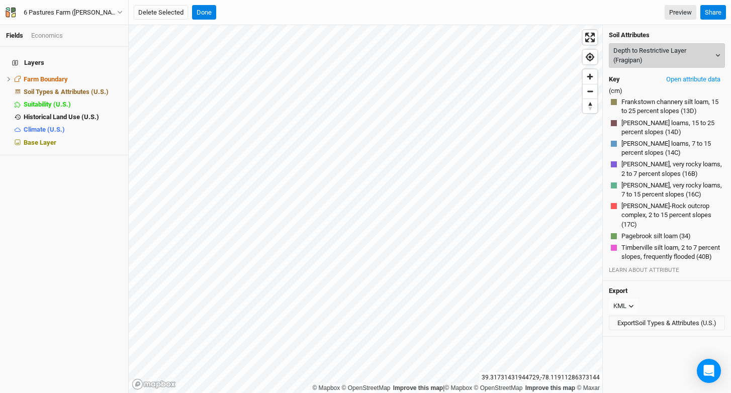
click at [672, 59] on button "Depth to Restrictive Layer (Fragipan)" at bounding box center [667, 55] width 116 height 25
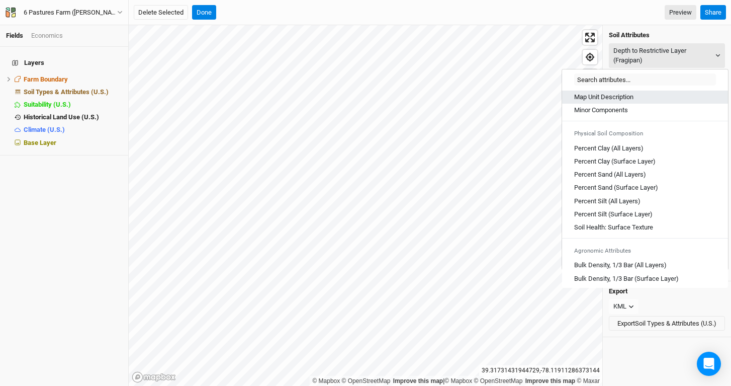
click at [632, 90] on link "Map Unit Description" at bounding box center [645, 96] width 166 height 13
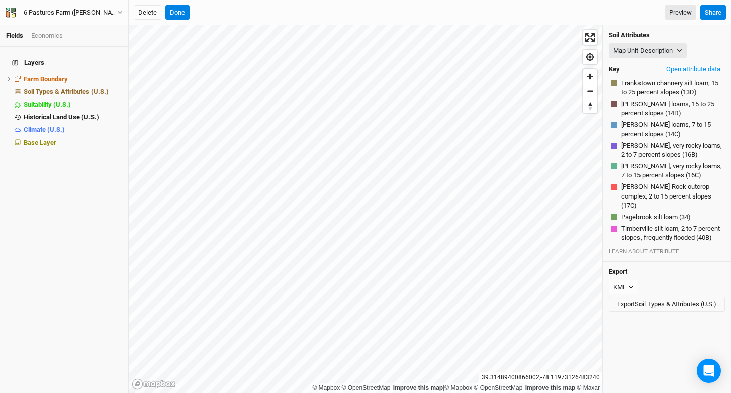
click at [646, 42] on div "Soil Attributes Map Unit Description Map Unit Description Minor Components Phys…" at bounding box center [667, 143] width 128 height 237
click at [646, 49] on button "Map Unit Description" at bounding box center [648, 50] width 78 height 15
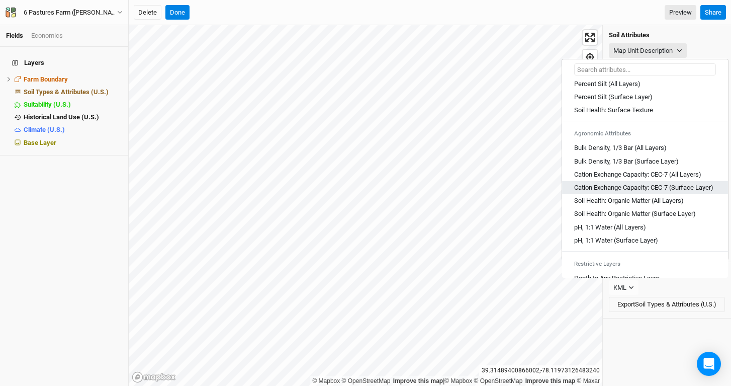
scroll to position [183, 0]
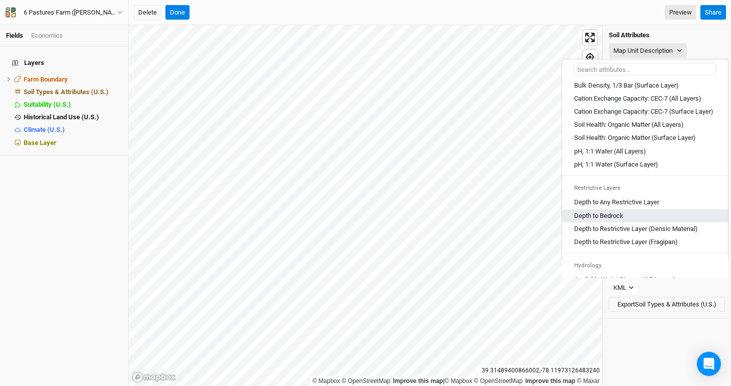
click at [617, 220] on Bedrock "Depth to Bedrock" at bounding box center [598, 215] width 49 height 9
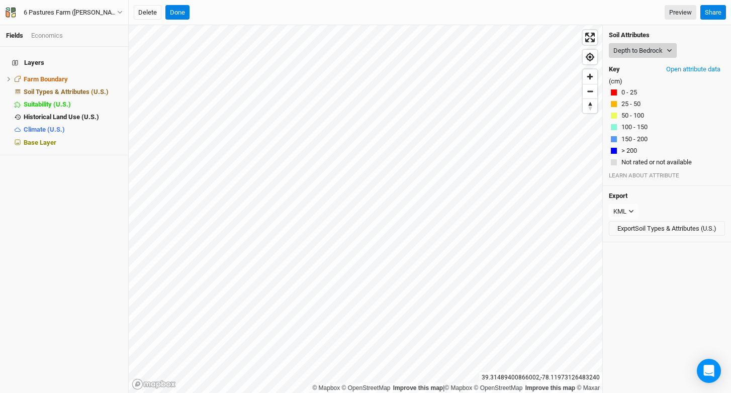
click at [644, 48] on button "Depth to Bedrock" at bounding box center [643, 50] width 68 height 15
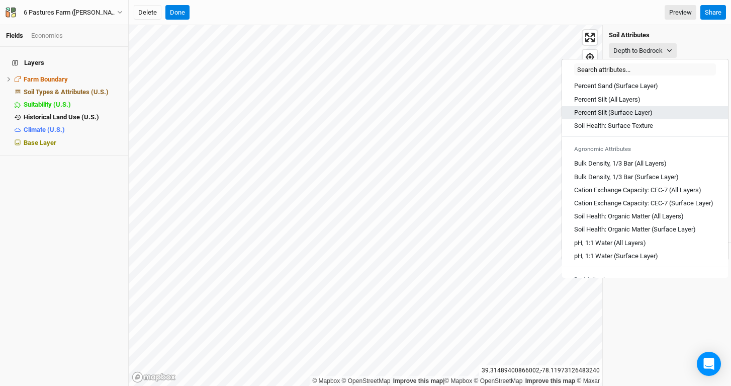
scroll to position [224, 0]
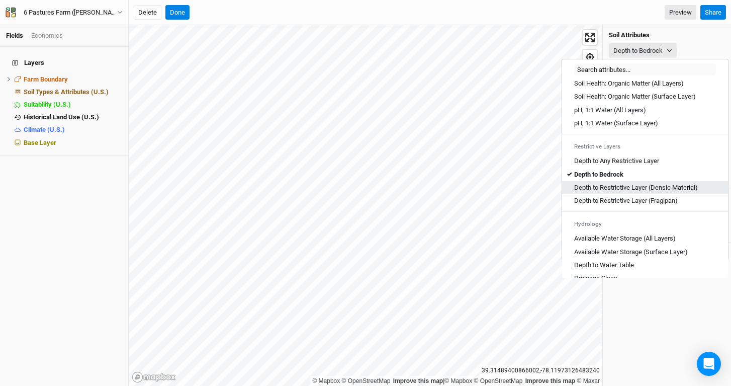
click at [641, 194] on link "Depth to Restrictive Layer (Densic Material)" at bounding box center [645, 187] width 166 height 13
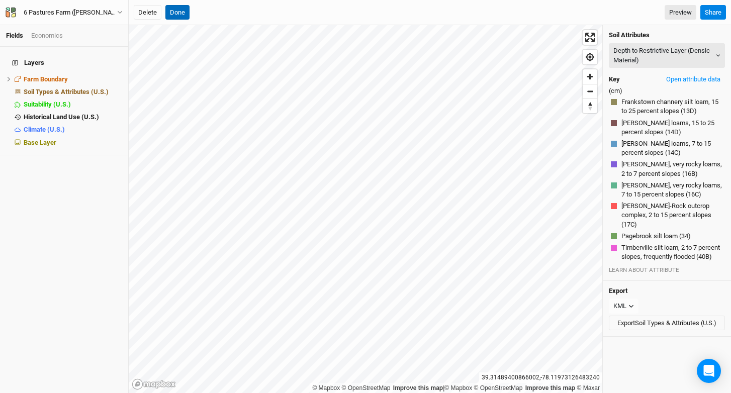
click at [179, 13] on button "Done" at bounding box center [177, 12] width 24 height 15
click at [655, 48] on button "Depth to Restrictive Layer (Densic Material)" at bounding box center [667, 55] width 116 height 25
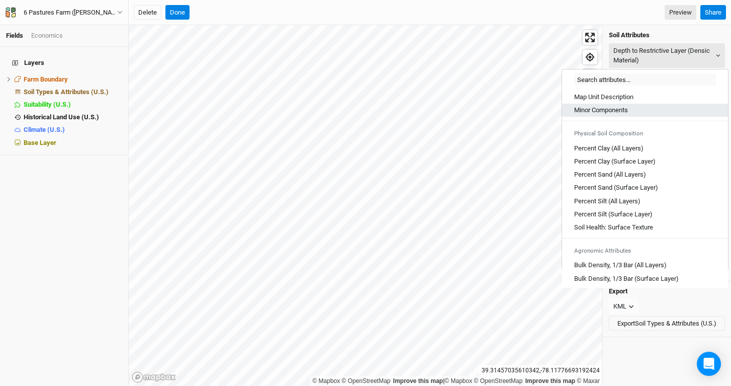
click at [627, 106] on Components "Minor Components" at bounding box center [601, 110] width 54 height 9
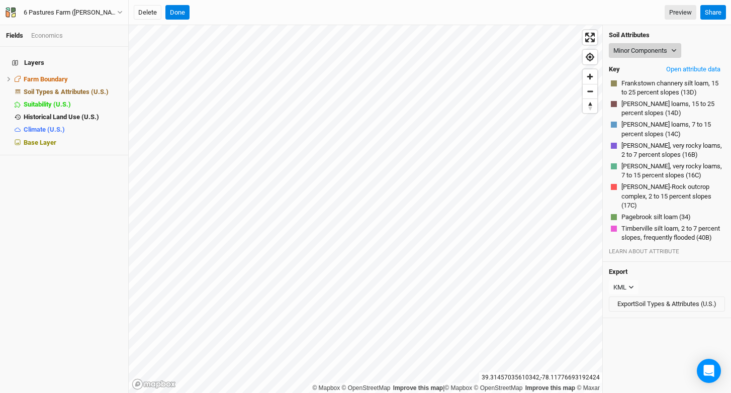
click at [630, 55] on button "Minor Components" at bounding box center [645, 50] width 72 height 15
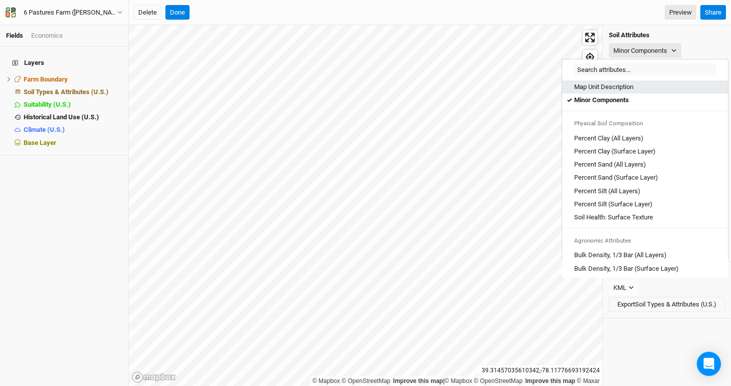
click at [625, 82] on Description "Map Unit Description" at bounding box center [603, 86] width 59 height 9
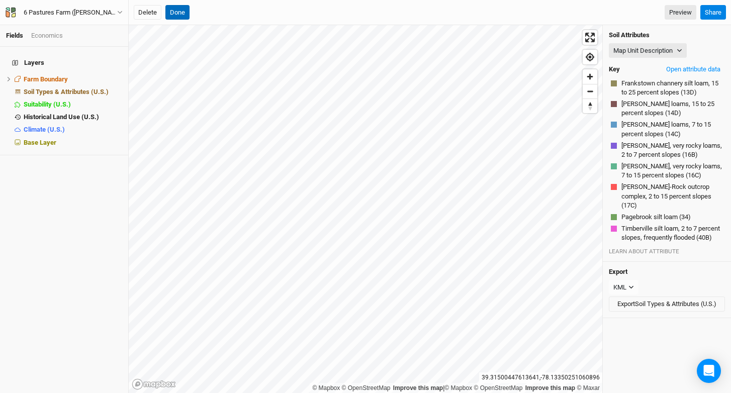
click at [183, 17] on button "Done" at bounding box center [177, 12] width 24 height 15
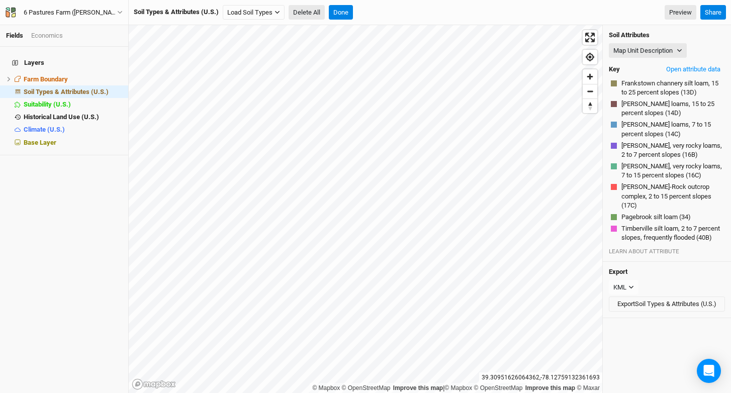
click at [306, 12] on button "Delete All" at bounding box center [307, 12] width 36 height 15
click at [406, 13] on button "Confirm" at bounding box center [404, 12] width 31 height 15
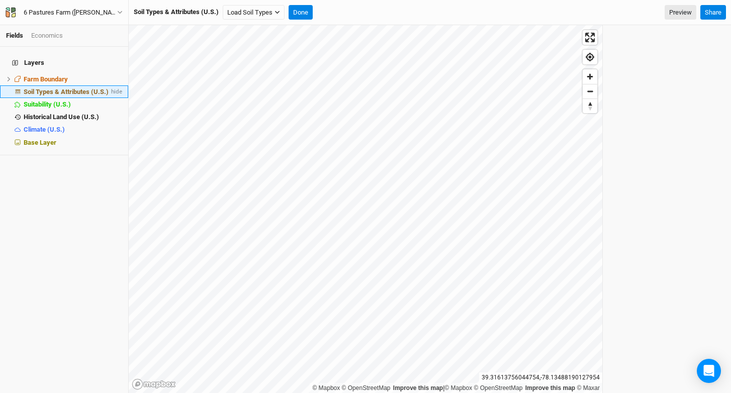
click at [72, 88] on span "Soil Types & Attributes (U.S.)" at bounding box center [66, 92] width 85 height 8
click at [247, 9] on button "Load Soil Types" at bounding box center [254, 12] width 62 height 15
click at [291, 30] on button "Load for Farm Boundary" at bounding box center [266, 30] width 84 height 13
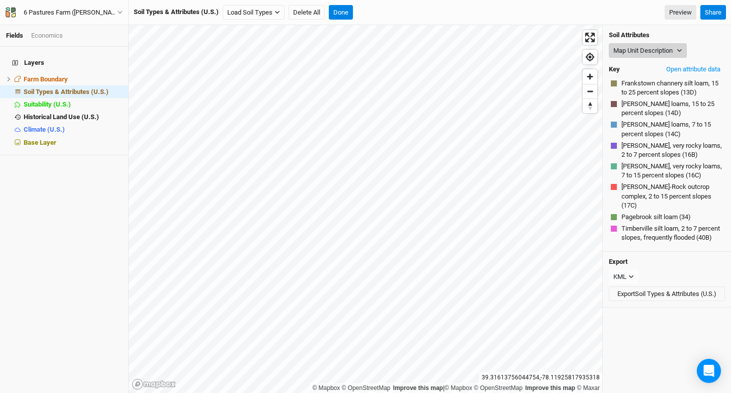
click at [661, 44] on button "Map Unit Description" at bounding box center [648, 50] width 78 height 15
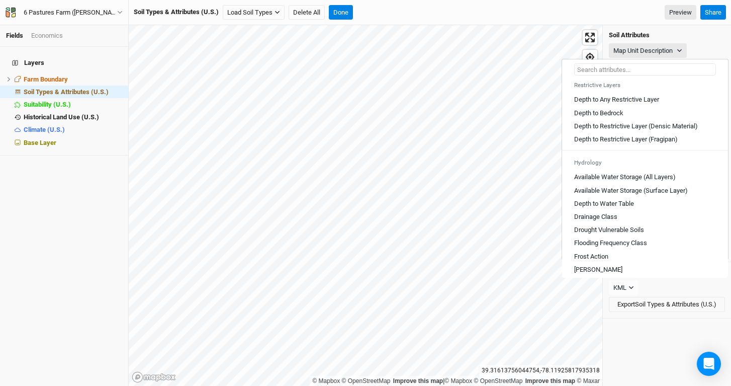
scroll to position [288, 0]
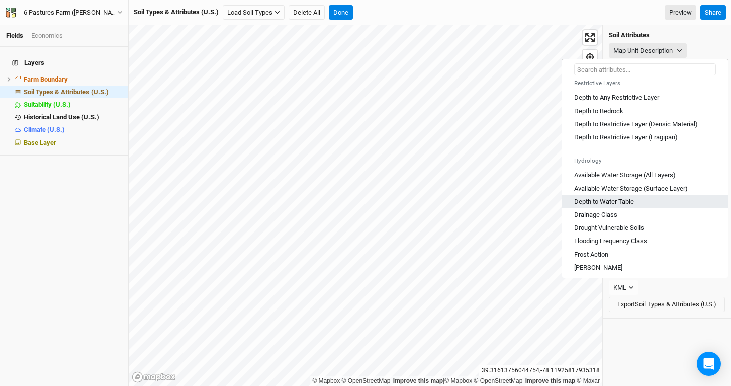
click at [616, 206] on Table "Depth to Water Table" at bounding box center [604, 201] width 60 height 9
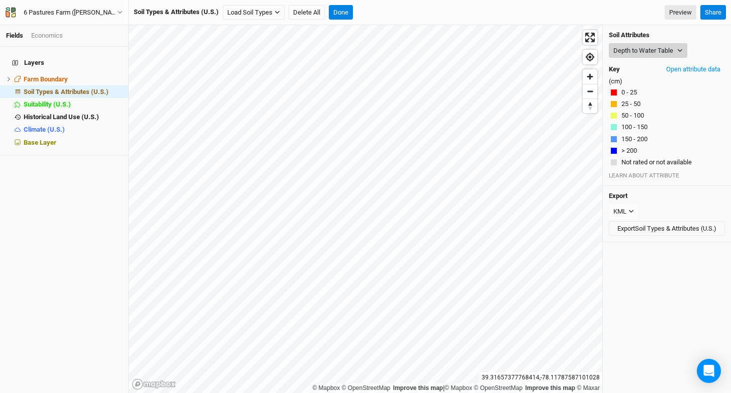
click at [643, 50] on button "Depth to Water Table" at bounding box center [648, 50] width 78 height 15
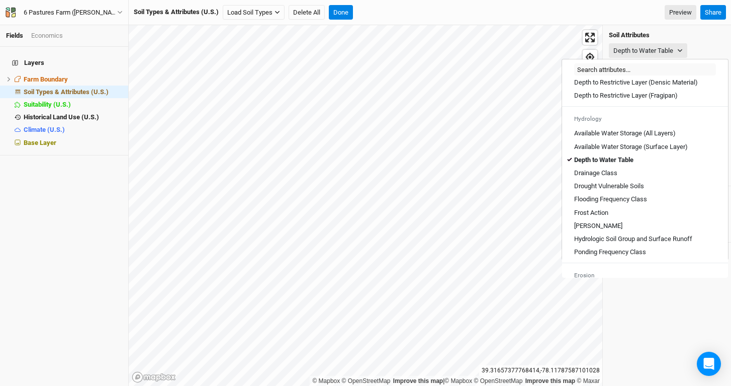
scroll to position [341, 0]
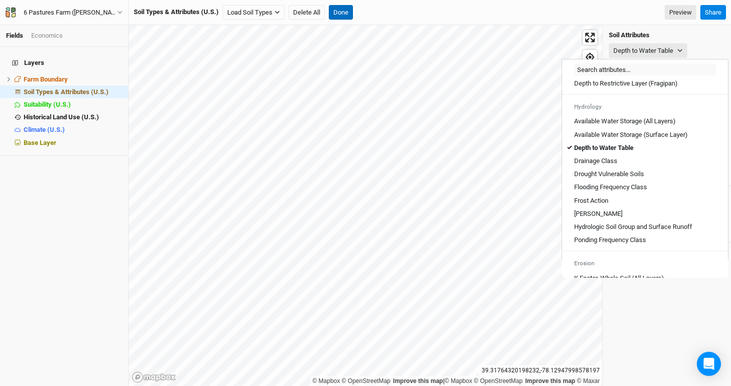
click at [348, 6] on button "Done" at bounding box center [341, 12] width 24 height 15
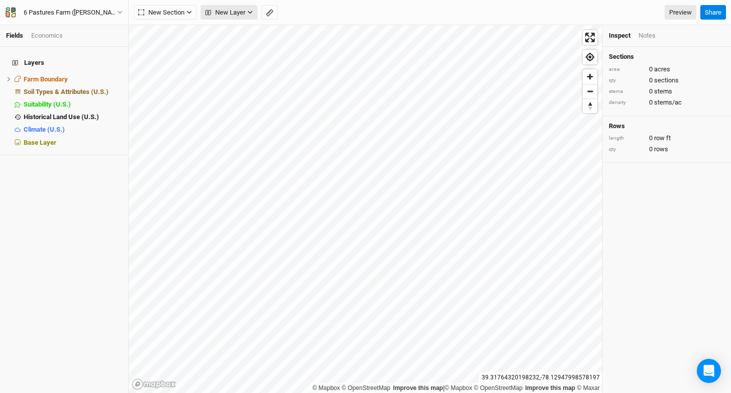
click at [239, 13] on span "New Layer" at bounding box center [225, 13] width 40 height 10
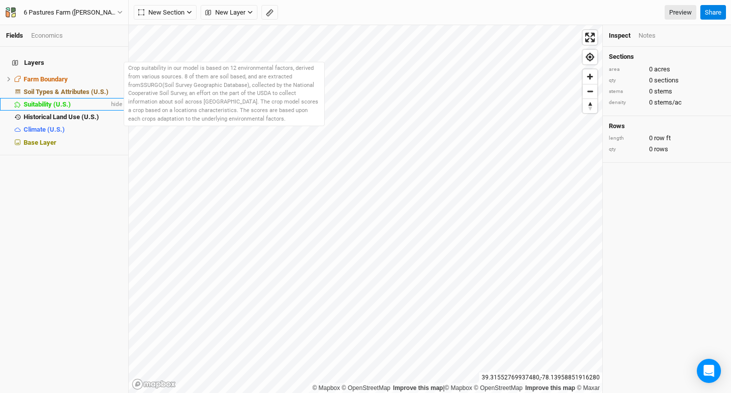
click at [83, 98] on li "Suitability (U.S.) hide" at bounding box center [64, 104] width 128 height 13
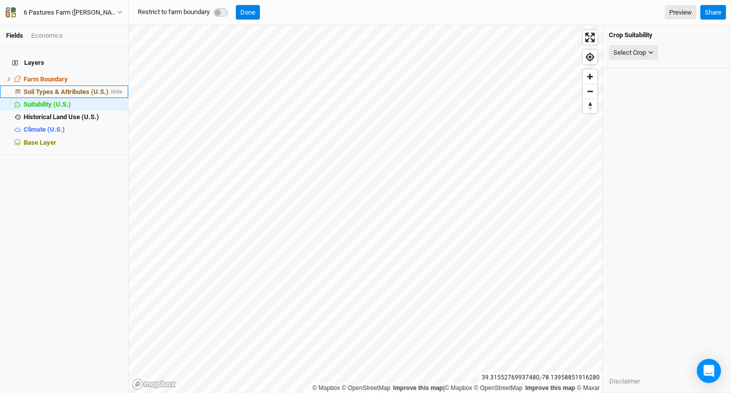
click at [83, 88] on span "Soil Types & Attributes (U.S.)" at bounding box center [66, 92] width 85 height 8
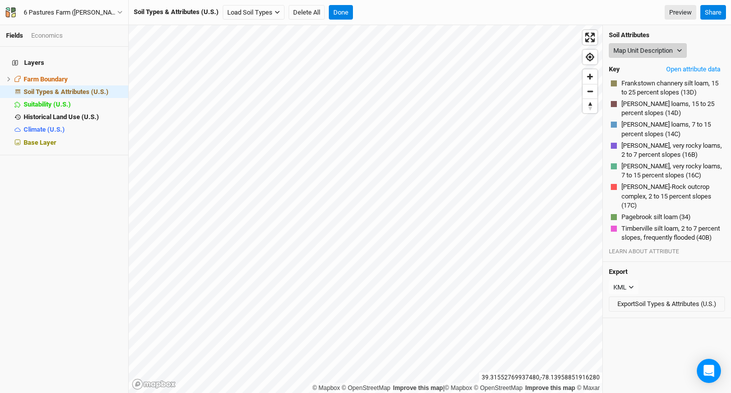
click at [629, 50] on button "Map Unit Description" at bounding box center [648, 50] width 78 height 15
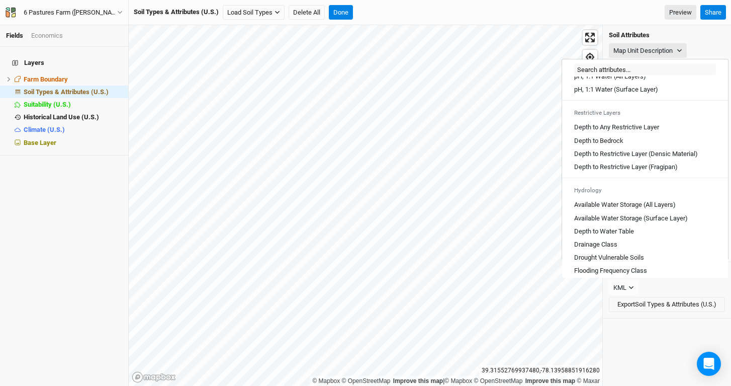
scroll to position [259, 0]
click at [613, 131] on Layer "Depth to Any Restrictive Layer" at bounding box center [616, 126] width 85 height 9
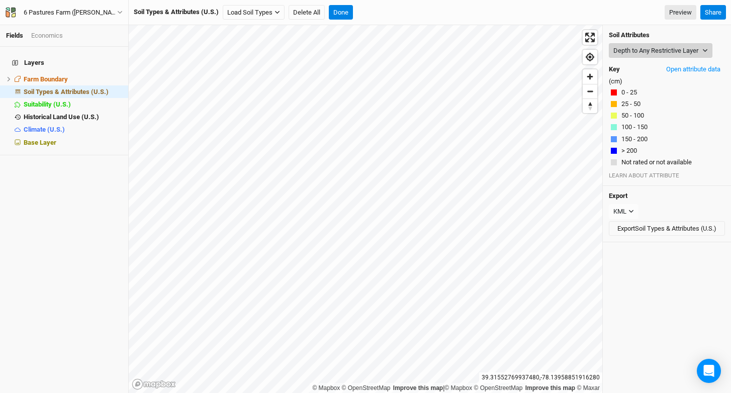
click at [633, 49] on button "Depth to Any Restrictive Layer" at bounding box center [661, 50] width 104 height 15
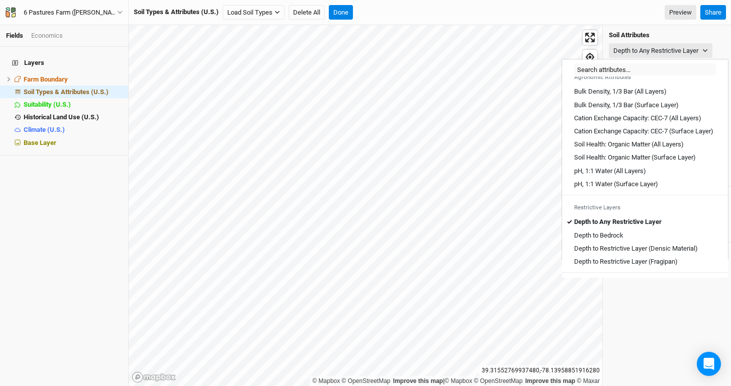
scroll to position [223, 0]
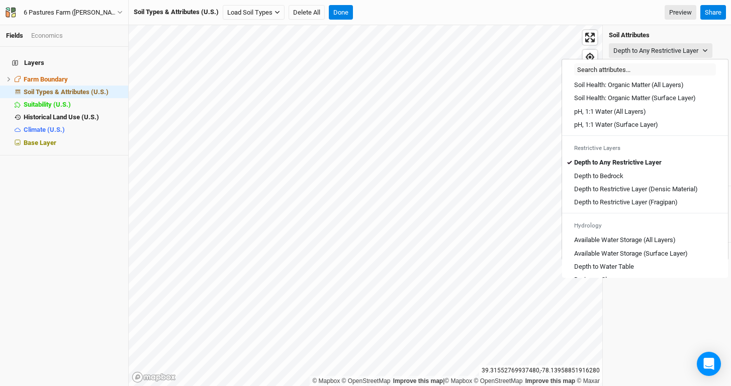
click at [645, 180] on div "Depth to Bedrock" at bounding box center [645, 175] width 142 height 9
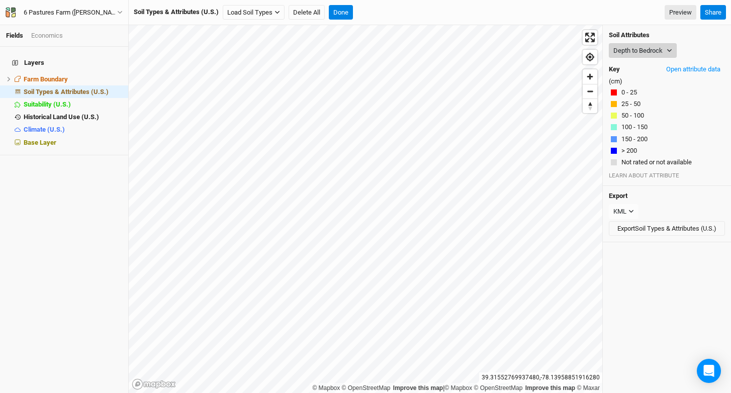
click at [639, 56] on button "Depth to Bedrock" at bounding box center [643, 50] width 68 height 15
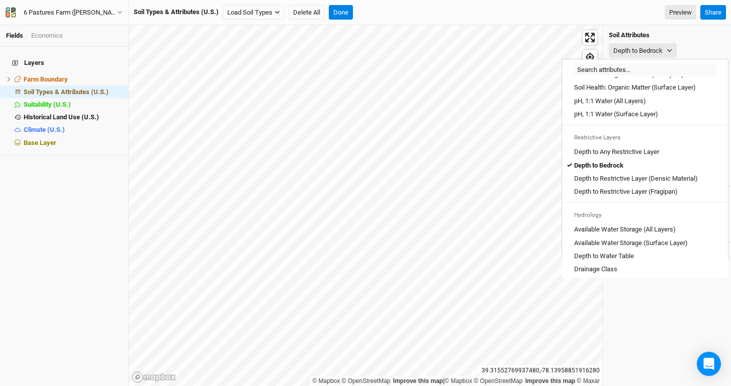
scroll to position [242, 0]
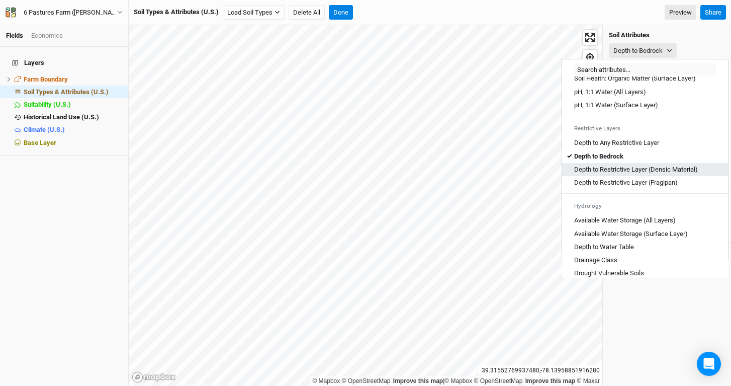
click at [639, 174] on Material\) "Depth to Restrictive Layer (Densic Material)" at bounding box center [636, 169] width 124 height 9
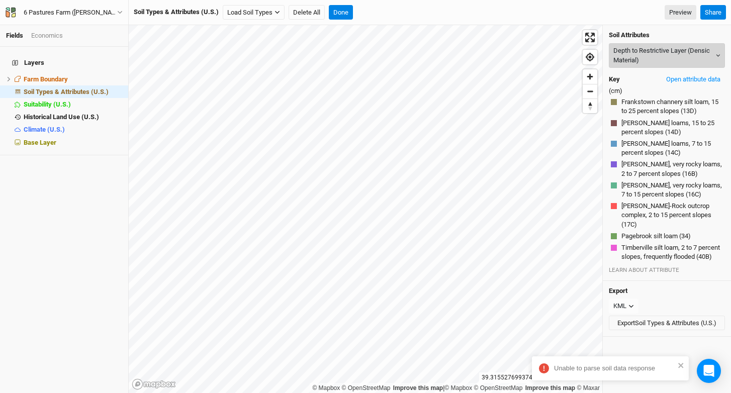
click at [677, 65] on button "Depth to Restrictive Layer (Densic Material)" at bounding box center [667, 55] width 116 height 25
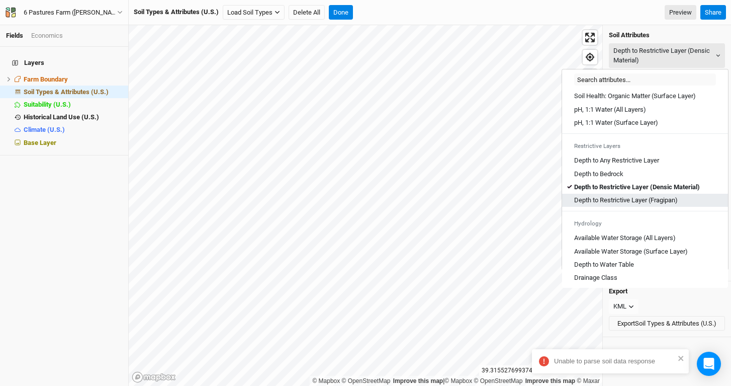
scroll to position [286, 0]
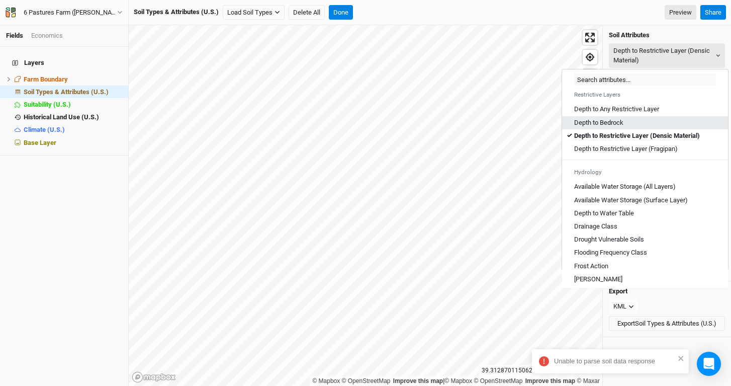
click at [618, 127] on Bedrock "Depth to Bedrock" at bounding box center [598, 122] width 49 height 9
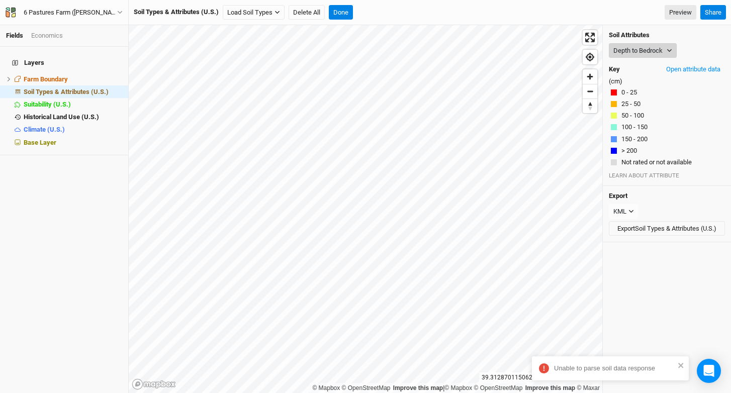
click at [637, 51] on button "Depth to Bedrock" at bounding box center [643, 50] width 68 height 15
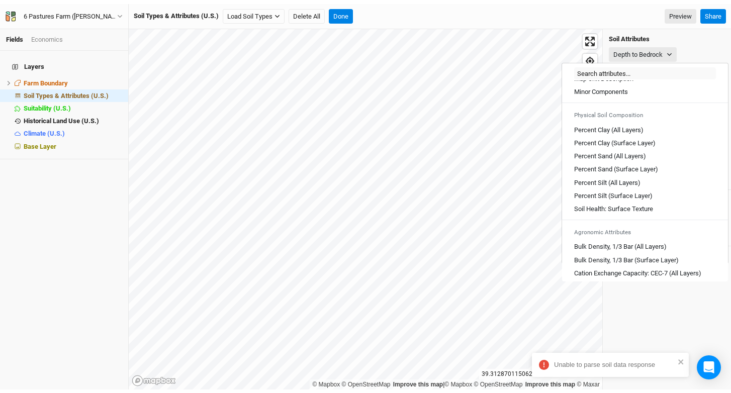
scroll to position [0, 0]
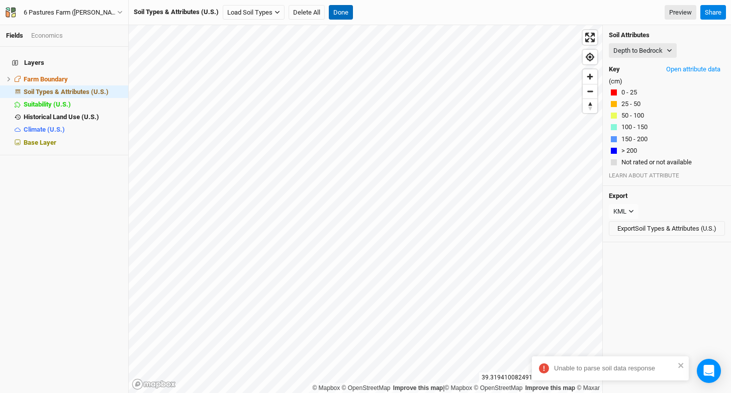
click at [342, 15] on button "Done" at bounding box center [341, 12] width 24 height 15
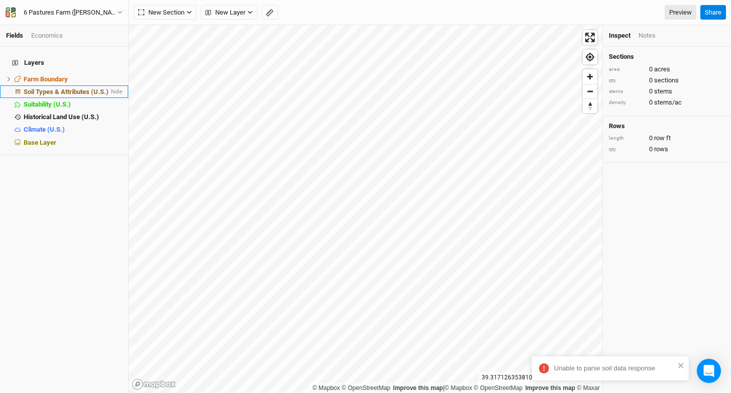
click at [65, 88] on span "Soil Types & Attributes (U.S.)" at bounding box center [66, 92] width 85 height 8
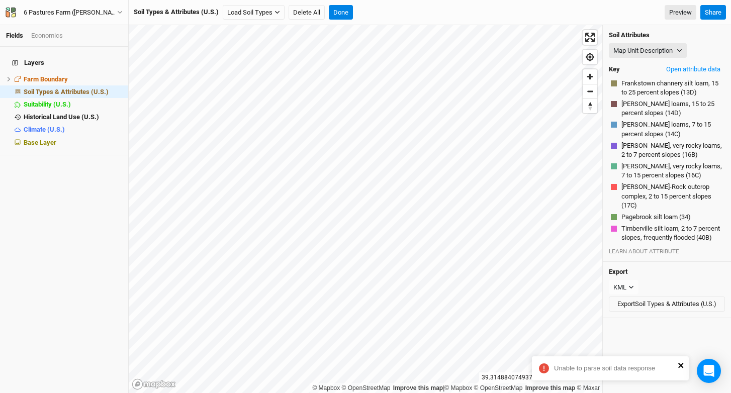
click at [682, 365] on icon "close" at bounding box center [681, 365] width 7 height 8
click at [688, 70] on button "Open attribute data" at bounding box center [693, 69] width 63 height 15
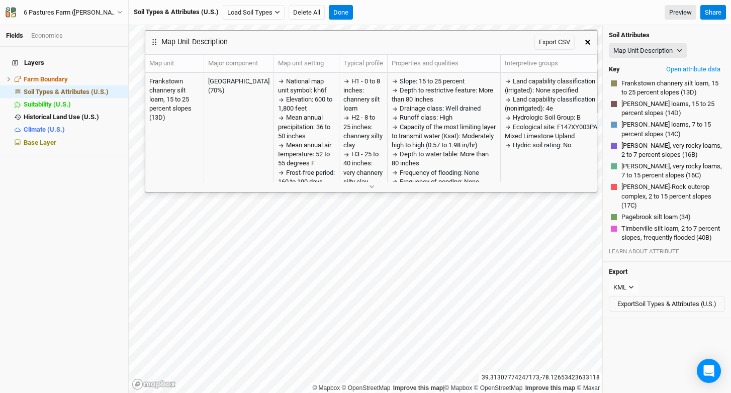
click at [383, 190] on div at bounding box center [370, 186] width 451 height 11
click at [373, 189] on button "button" at bounding box center [371, 186] width 17 height 11
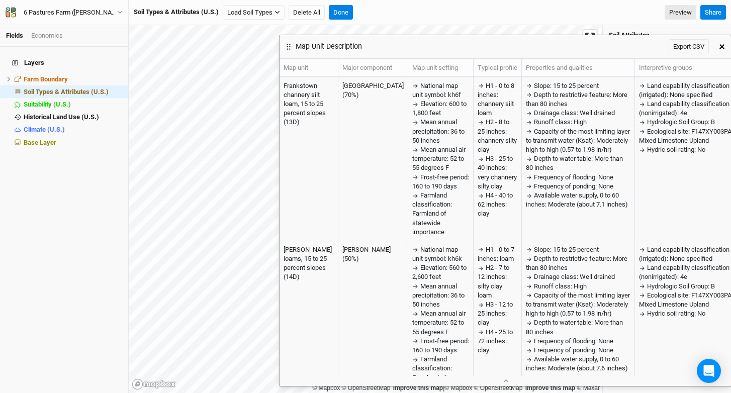
drag, startPoint x: 424, startPoint y: 38, endPoint x: 398, endPoint y: 24, distance: 30.4
click at [398, 35] on div "Map Unit Description Export CSV" at bounding box center [496, 46] width 433 height 23
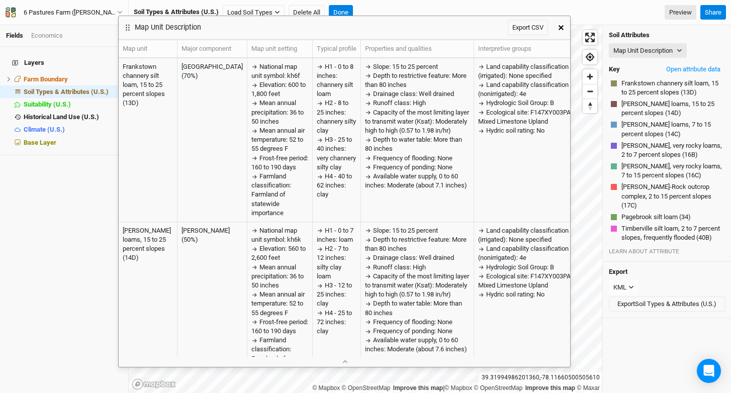
click at [565, 25] on button "button" at bounding box center [561, 28] width 18 height 18
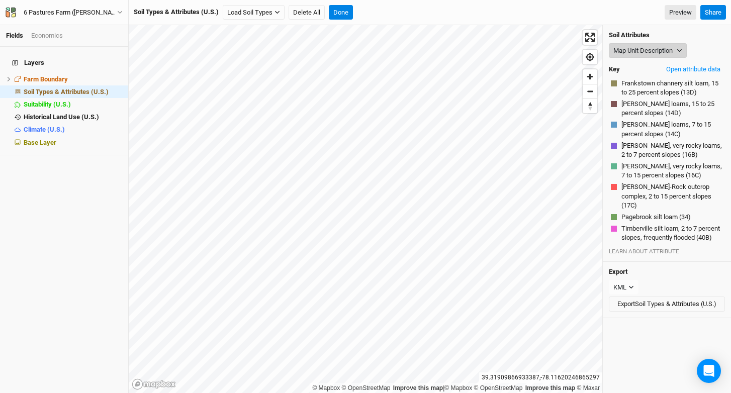
click at [626, 50] on button "Map Unit Description" at bounding box center [648, 50] width 78 height 15
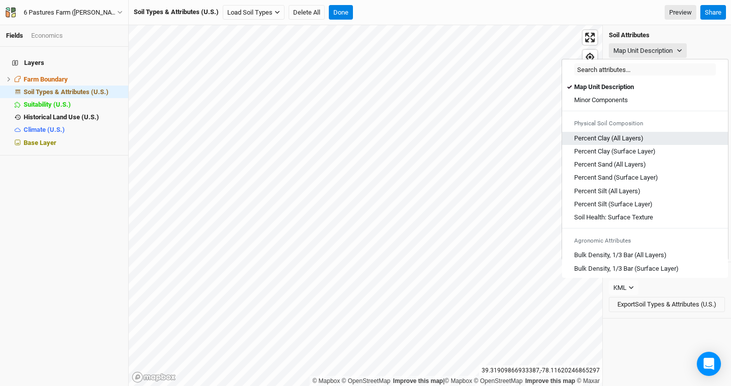
click at [644, 140] on Layers\) "Percent Clay (All Layers)" at bounding box center [608, 138] width 69 height 9
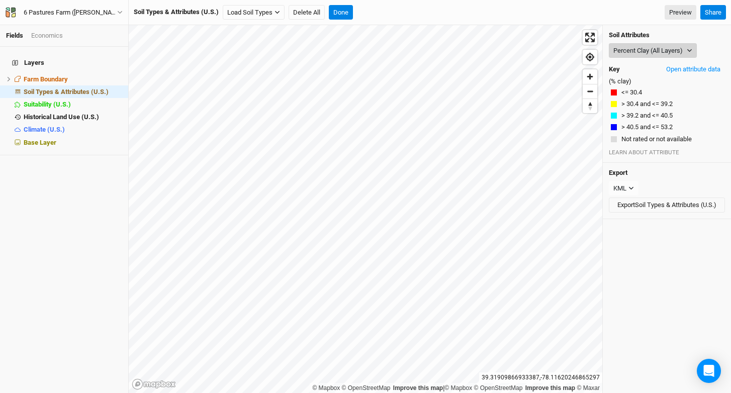
click at [666, 48] on button "Percent Clay (All Layers)" at bounding box center [653, 50] width 88 height 15
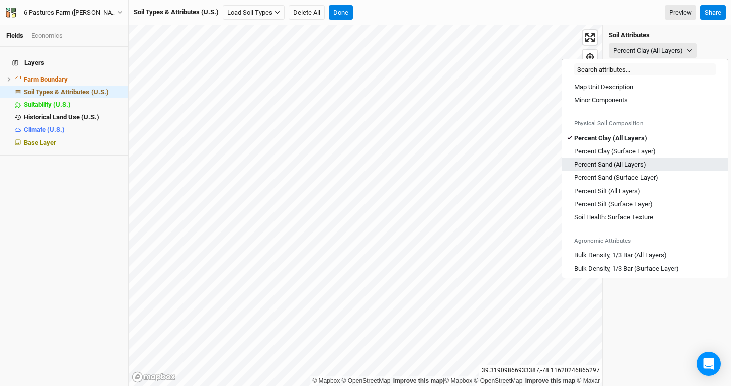
click at [661, 167] on div "Percent Sand (All Layers)" at bounding box center [645, 164] width 142 height 9
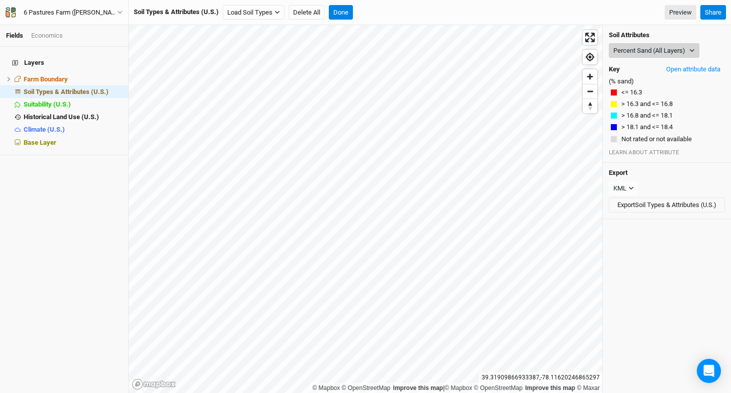
click at [666, 51] on button "Percent Sand (All Layers)" at bounding box center [654, 50] width 90 height 15
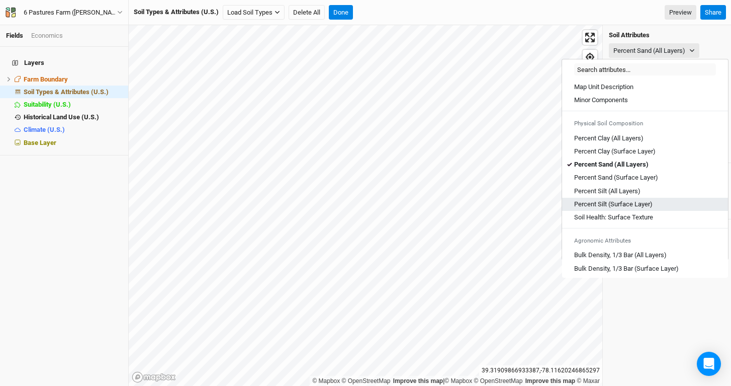
click at [671, 201] on div "Percent Silt (Surface Layer)" at bounding box center [645, 204] width 142 height 9
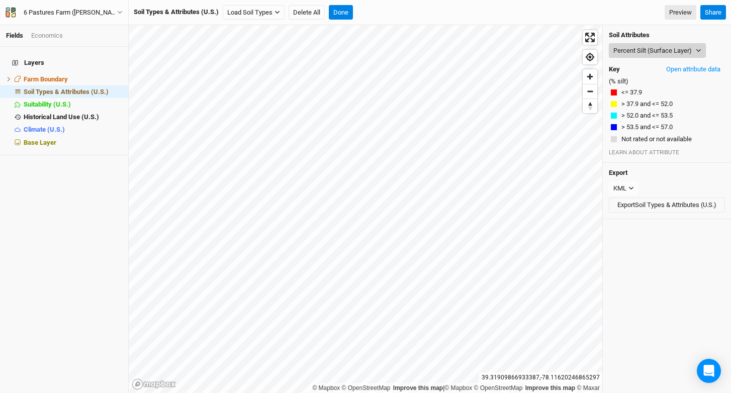
click at [647, 54] on button "Percent Silt (Surface Layer)" at bounding box center [657, 50] width 97 height 15
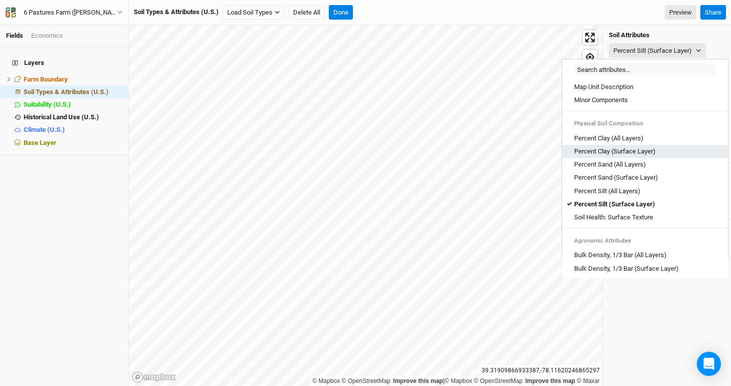
click at [644, 149] on Layer\) "Percent Clay (Surface Layer)" at bounding box center [614, 151] width 81 height 9
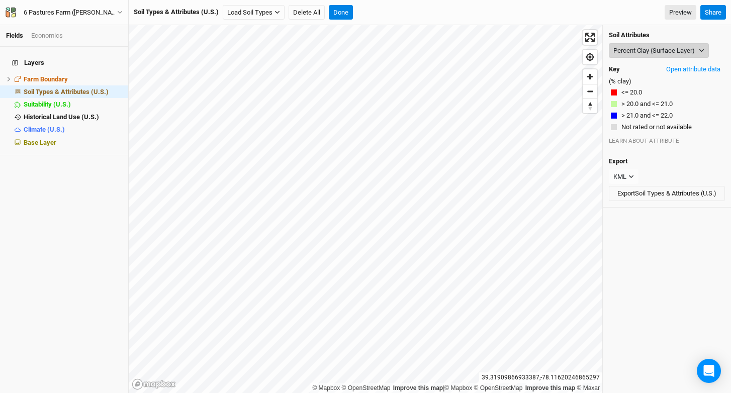
click at [669, 51] on button "Percent Clay (Surface Layer)" at bounding box center [659, 50] width 100 height 15
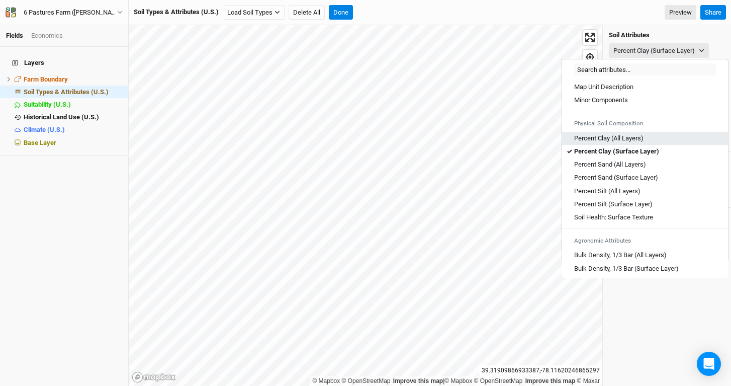
click at [649, 133] on link "Percent Clay (All Layers)" at bounding box center [645, 138] width 166 height 13
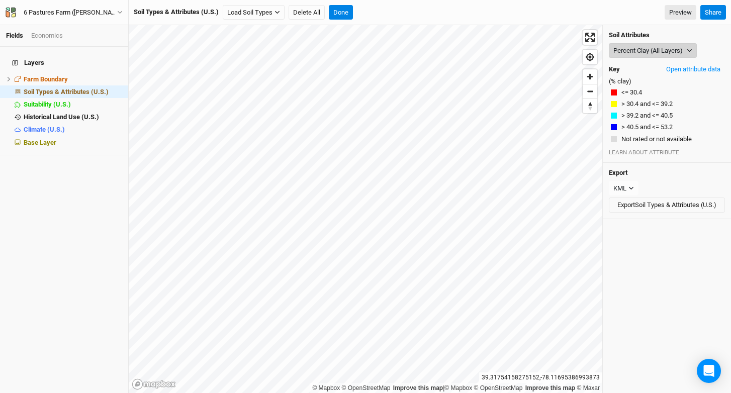
click at [650, 54] on button "Percent Clay (All Layers)" at bounding box center [653, 50] width 88 height 15
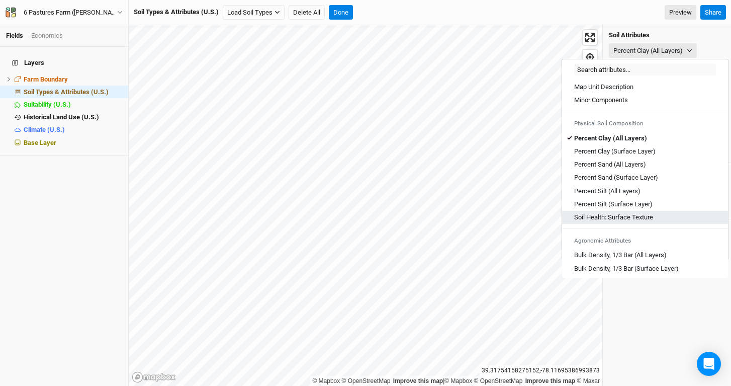
click at [657, 216] on div "Soil Health: Surface Texture" at bounding box center [645, 217] width 142 height 9
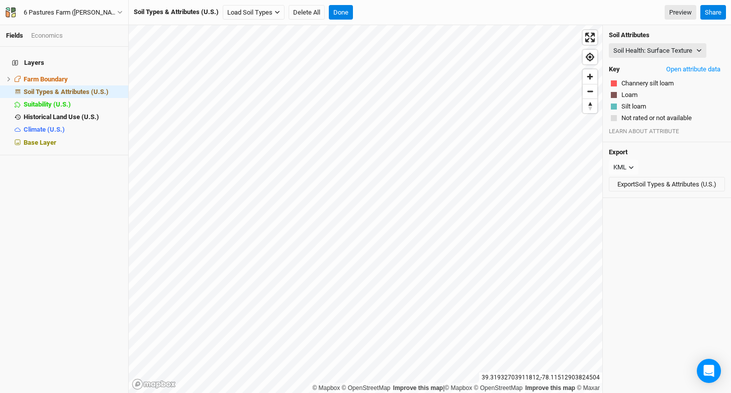
click at [648, 42] on div "Soil Attributes Soil Health: Surface Texture Map Unit Description Minor Compone…" at bounding box center [667, 83] width 128 height 117
click at [635, 46] on button "Soil Health: Surface Texture" at bounding box center [658, 50] width 98 height 15
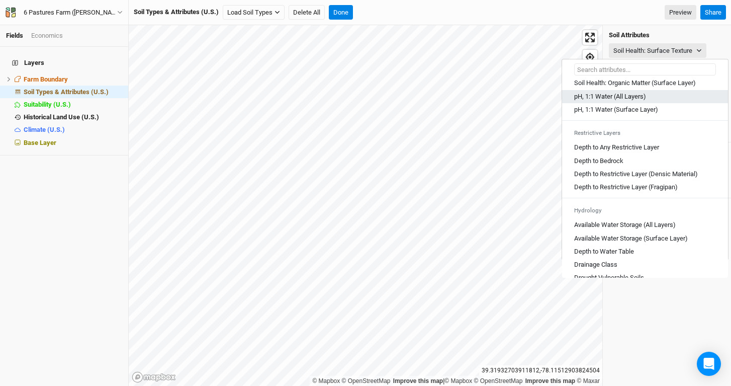
scroll to position [237, 0]
click at [655, 115] on Layer\) "pH, 1:1 Water (Surface Layer)" at bounding box center [616, 110] width 84 height 9
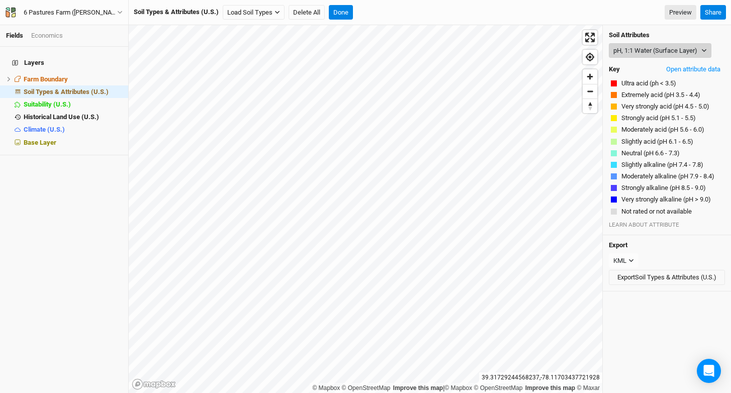
click at [625, 48] on button "pH, 1:1 Water (Surface Layer)" at bounding box center [660, 50] width 103 height 15
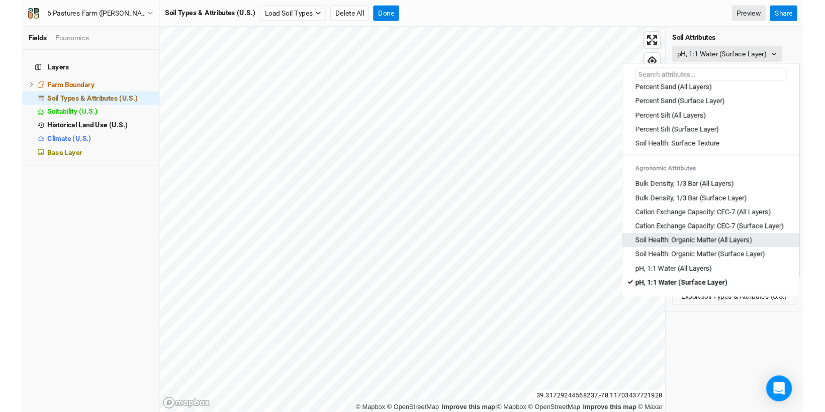
scroll to position [87, 0]
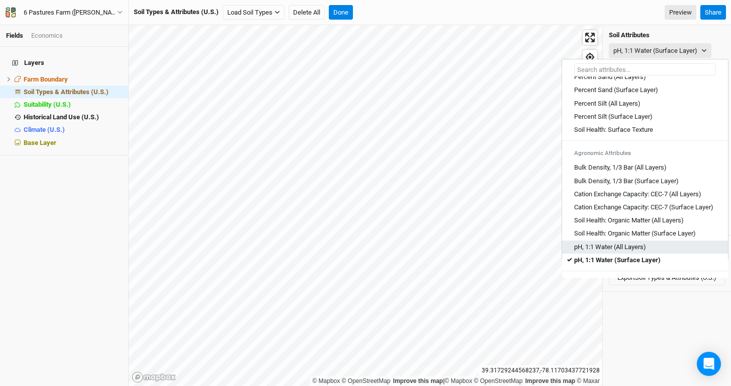
click at [648, 251] on div "pH, 1:1 Water (All Layers)" at bounding box center [645, 246] width 142 height 9
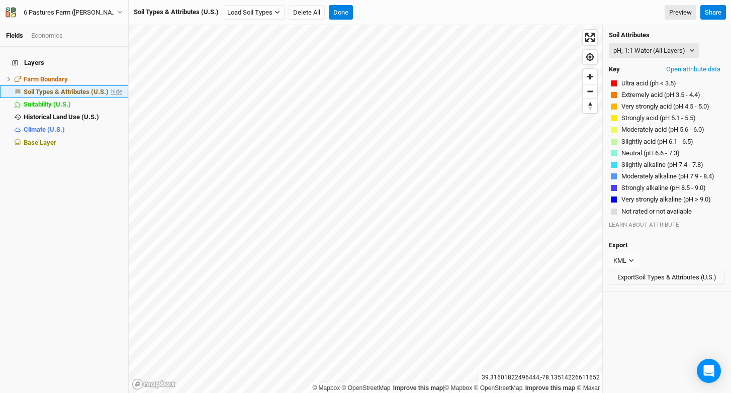
click at [112, 85] on span "hide" at bounding box center [115, 91] width 13 height 13
click at [66, 76] on span "Farm Boundary" at bounding box center [46, 79] width 44 height 8
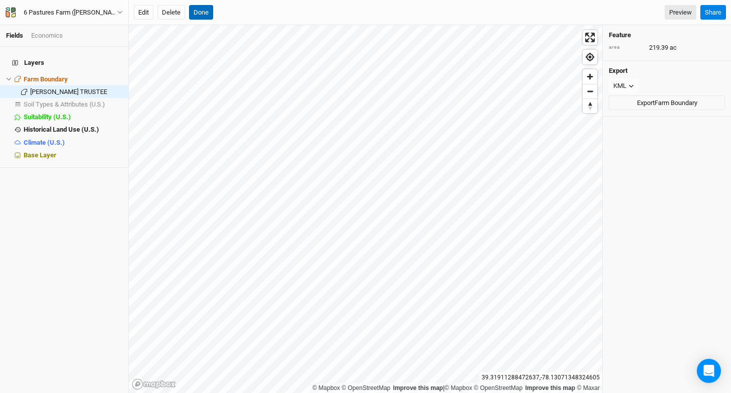
click at [210, 13] on button "Done" at bounding box center [201, 12] width 24 height 15
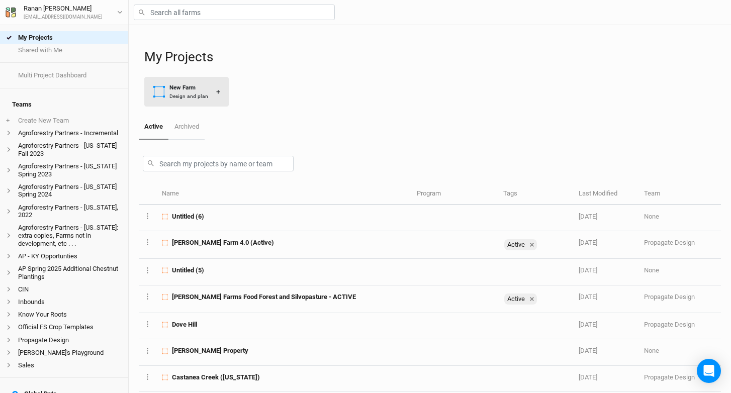
click at [201, 94] on div "Design and plan" at bounding box center [188, 97] width 39 height 8
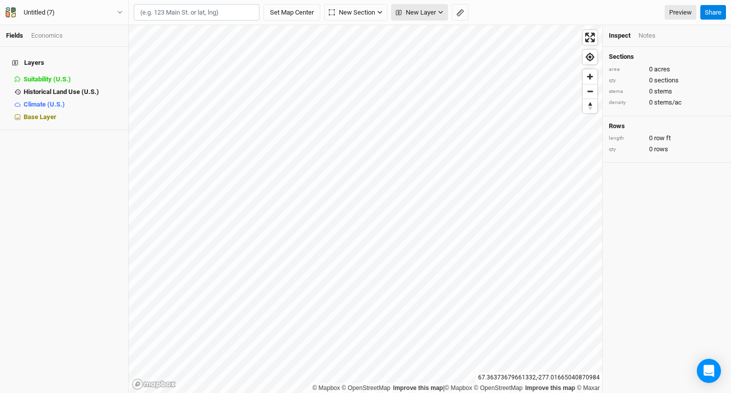
click at [429, 12] on span "New Layer" at bounding box center [416, 13] width 40 height 10
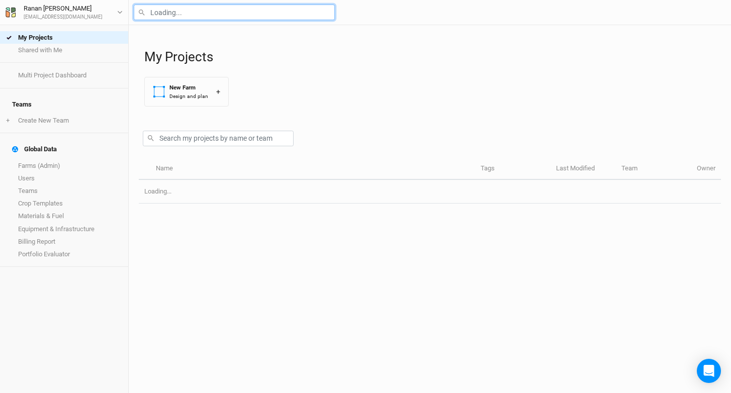
click at [193, 15] on input "text" at bounding box center [234, 13] width 201 height 16
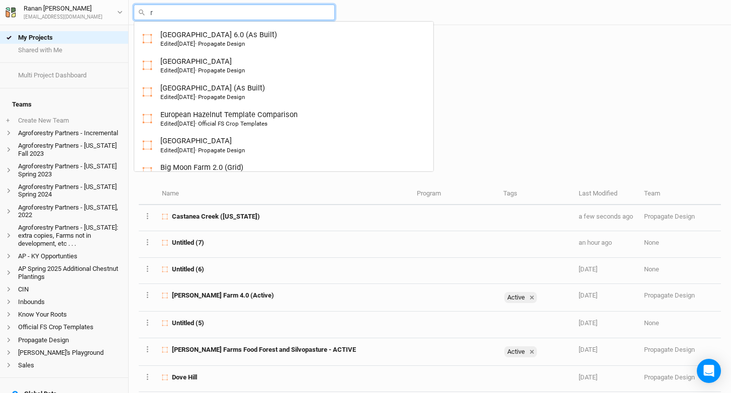
type input "ru"
type input "rutgers Hazelnut Breeding and Research"
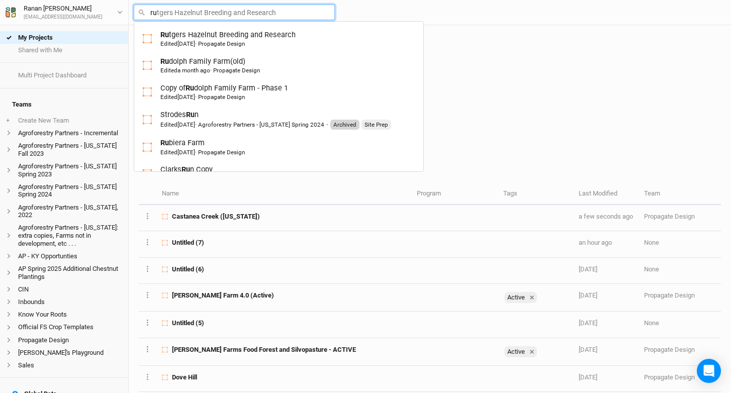
type input "[PERSON_NAME]"
type input "[PERSON_NAME] Family Farm(old)"
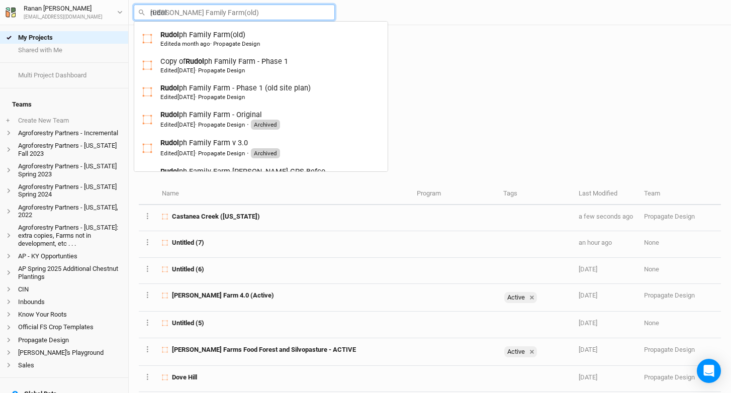
type input "[PERSON_NAME] Family Farm(old)"
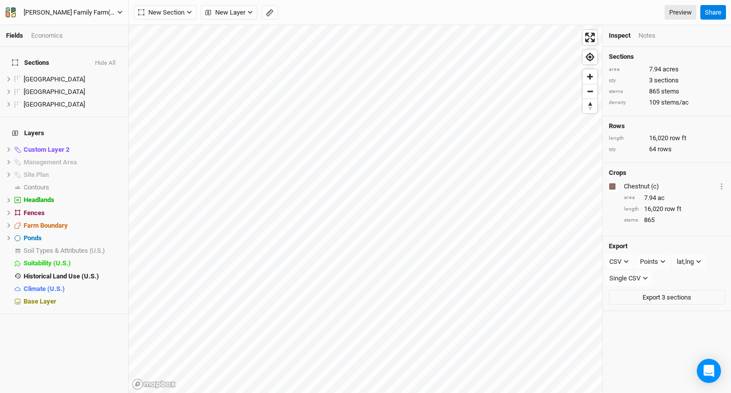
click at [100, 12] on div "[PERSON_NAME] Family Farm(old)" at bounding box center [71, 13] width 110 height 10
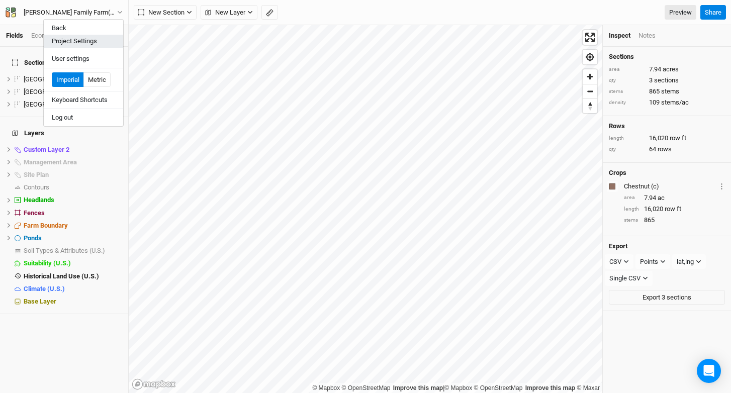
click at [96, 47] on button "Project Settings" at bounding box center [83, 41] width 79 height 13
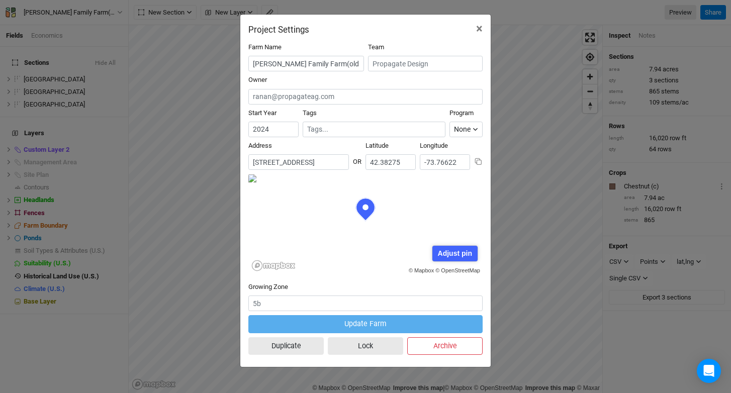
scroll to position [50, 117]
click at [299, 165] on input "[STREET_ADDRESS]" at bounding box center [298, 162] width 101 height 16
click at [477, 27] on span "×" at bounding box center [479, 29] width 7 height 14
